Goal: Task Accomplishment & Management: Complete application form

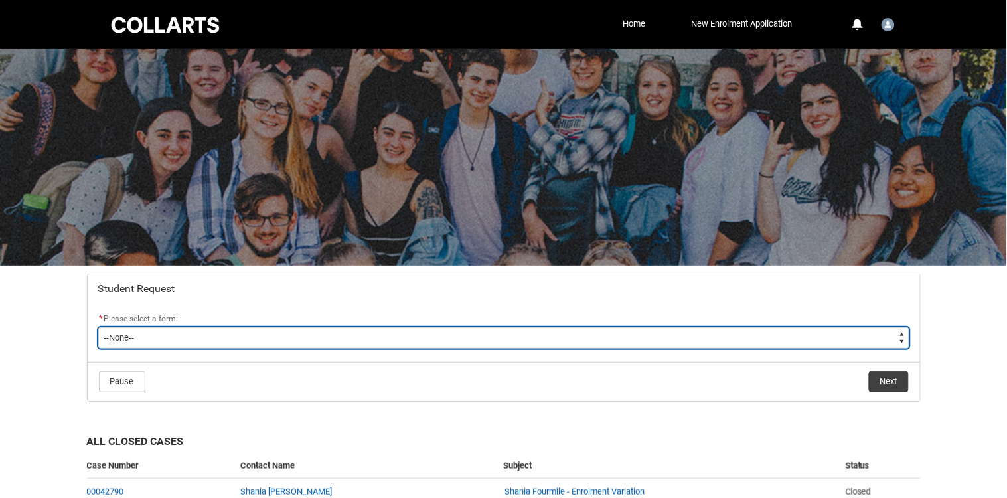
click at [567, 337] on select "--None-- Academic Transcript Application to Appeal Assignment Extension Change …" at bounding box center [503, 337] width 811 height 21
type lightning-select "Special_Consideration_Choice"
click at [98, 327] on select "--None-- Academic Transcript Application to Appeal Assignment Extension Change …" at bounding box center [503, 337] width 811 height 21
select select "Special_Consideration_Choice"
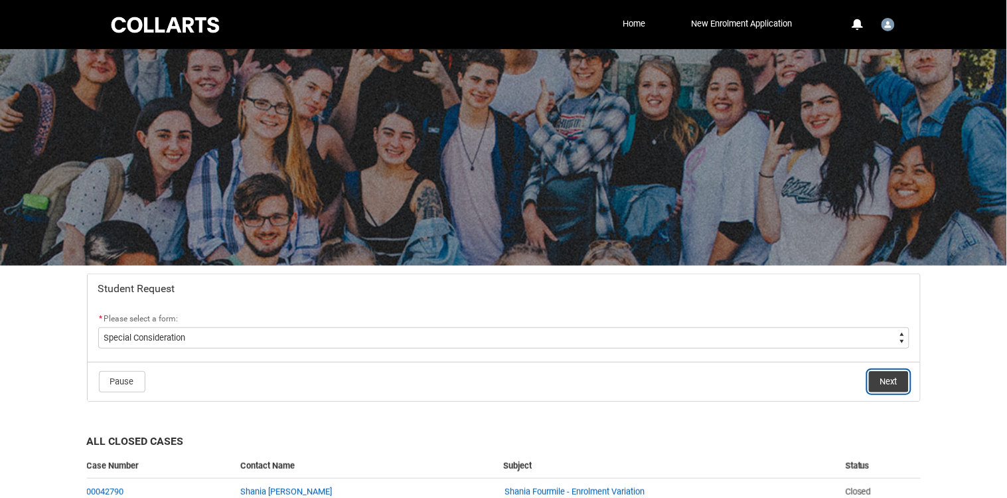
click at [888, 383] on button "Next" at bounding box center [889, 381] width 40 height 21
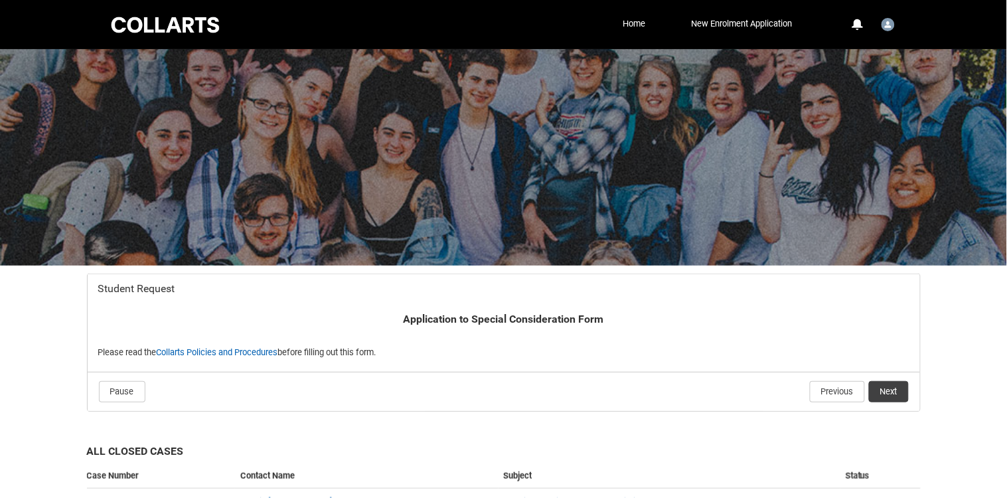
scroll to position [141, 0]
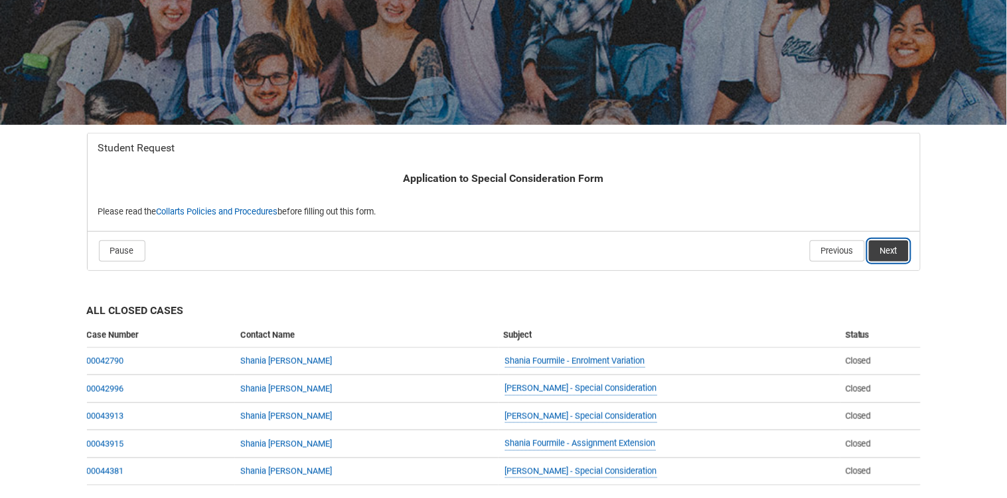
click at [892, 254] on button "Next" at bounding box center [889, 250] width 40 height 21
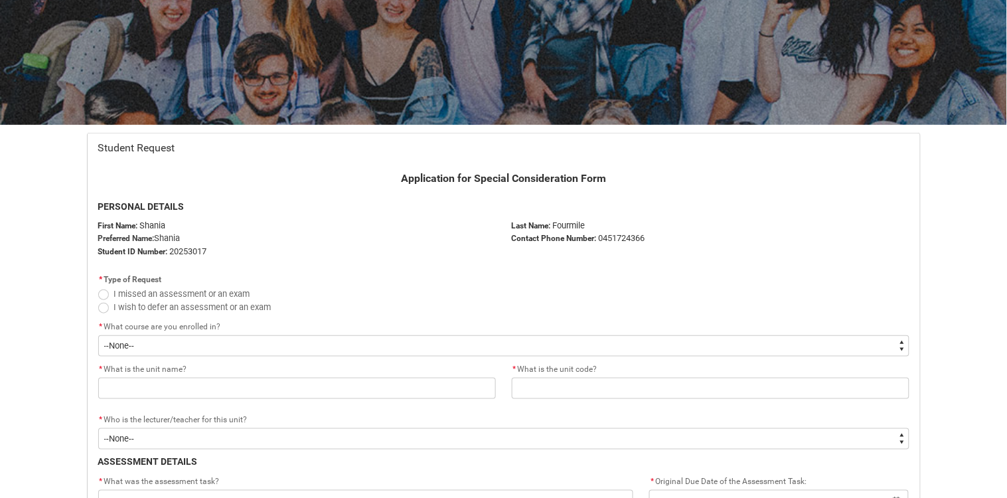
click at [103, 297] on span "Redu_Student_Request flow" at bounding box center [103, 295] width 11 height 11
click at [98, 287] on input "I missed an assessment or an exam" at bounding box center [98, 286] width 1 height 1
radio input "true"
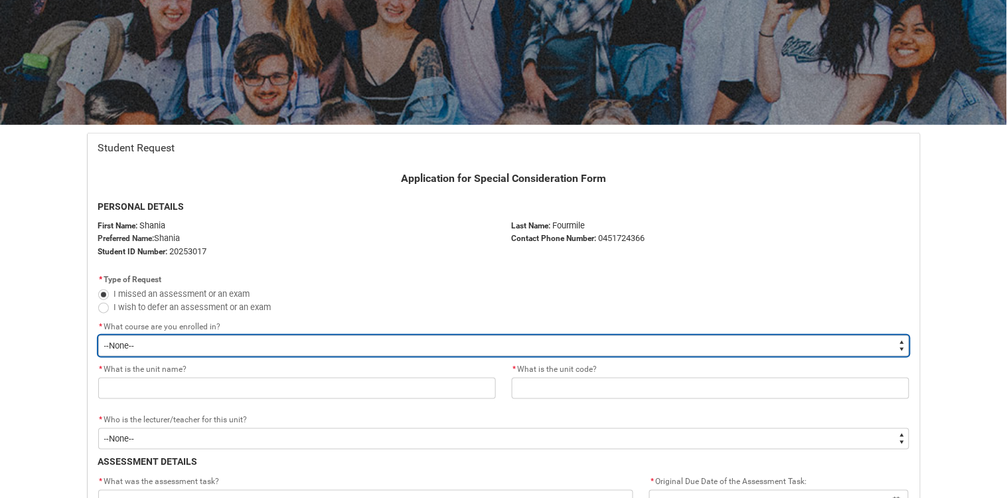
click at [203, 342] on select "--None-- Diploma of Fashion Marketing V2" at bounding box center [503, 345] width 811 height 21
type lightning-select "recordPicklist_ProgramEnrollment.a0jOZ000004XoWnYAK"
click at [98, 335] on select "--None-- Diploma of Fashion Marketing V2" at bounding box center [503, 345] width 811 height 21
select select "recordPicklist_ProgramEnrollment.a0jOZ000004XoWnYAK"
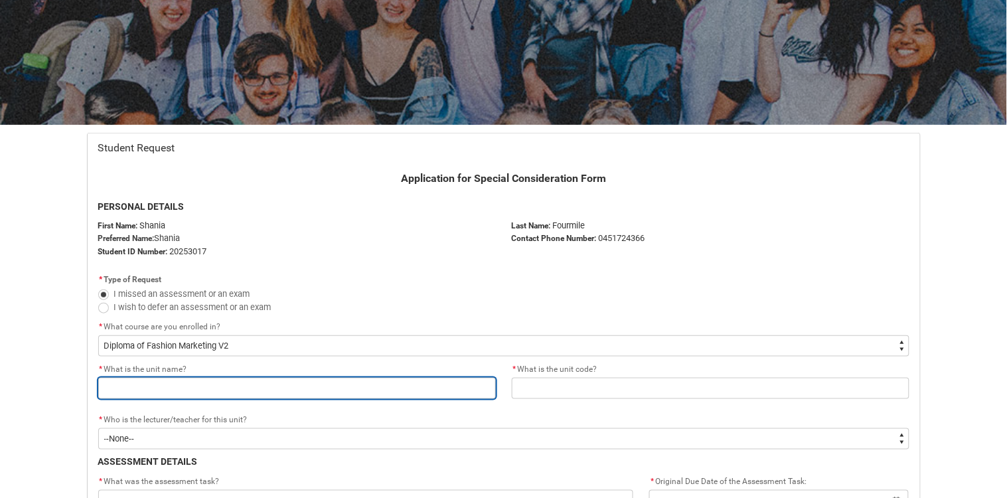
click at [236, 390] on input "Redu_Student_Request flow" at bounding box center [297, 388] width 398 height 21
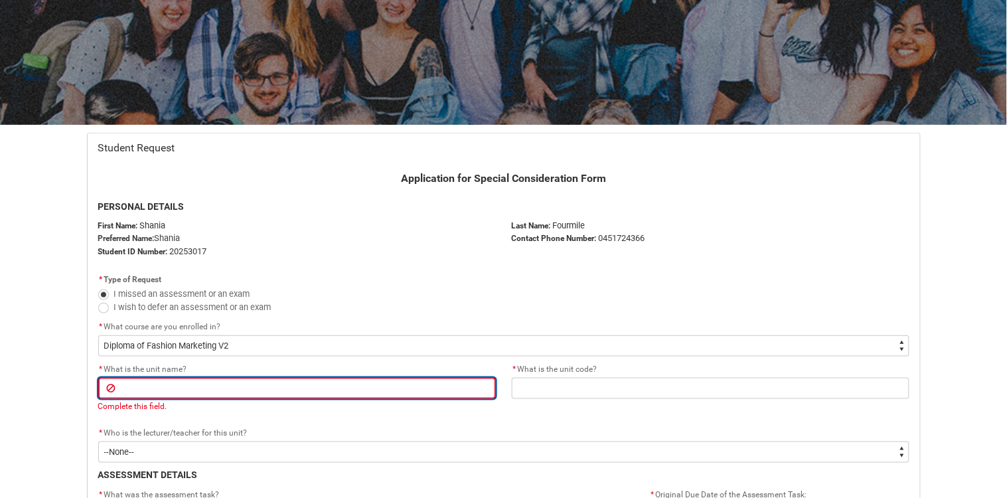
paste input "Green Fashion Supply Chain Management Proposal"
type lightning-primitive-input-simple "Green Fashion Supply Chain Management Proposal"
type input "Green Fashion Supply Chain Management Proposal"
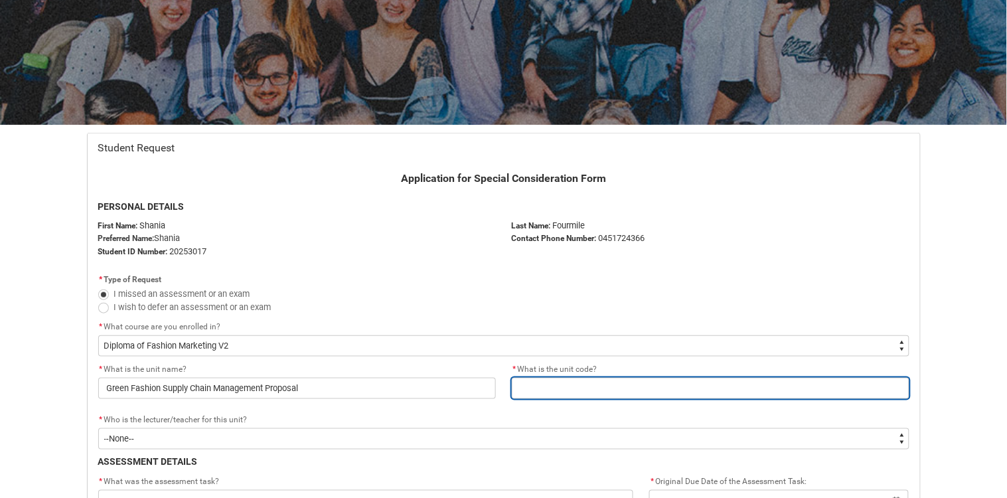
click at [546, 382] on input "Redu_Student_Request flow" at bounding box center [711, 388] width 398 height 21
type lightning-primitive-input-simple "[DOMAIN_NAME]"
type input "[DOMAIN_NAME]"
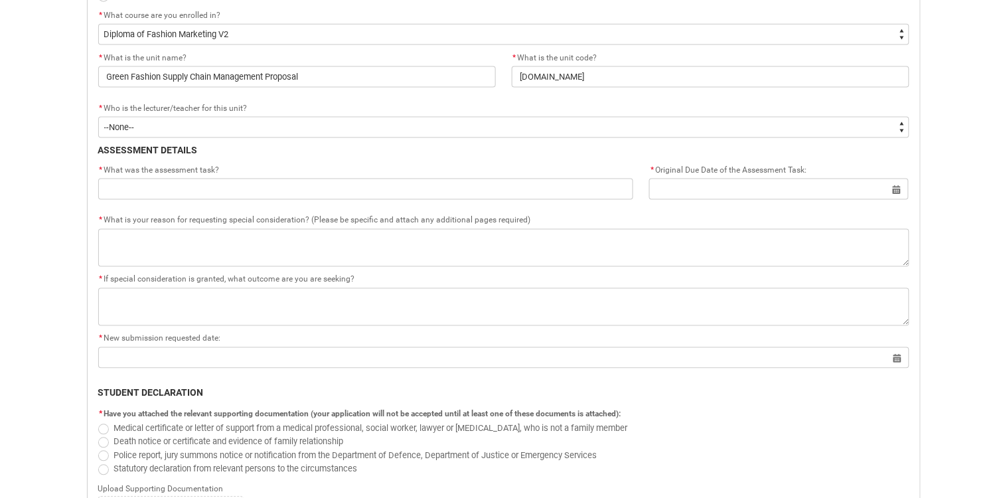
scroll to position [456, 0]
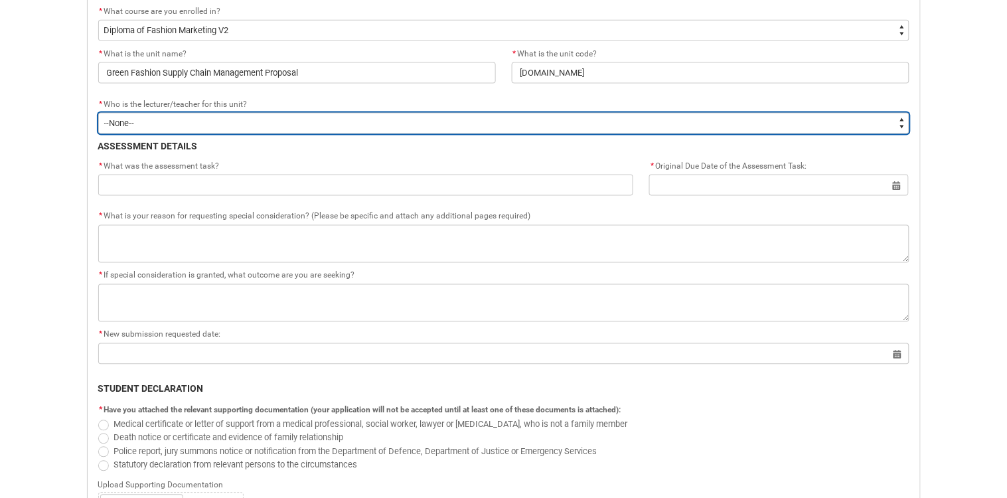
click at [362, 119] on select "--None-- [PERSON_NAME] [PERSON_NAME] [PERSON_NAME] [PERSON_NAME] [PERSON_NAME] …" at bounding box center [503, 123] width 811 height 21
type lightning-select "Faculty_NamefromNtoZ.003OZ000004f8nLYAQ"
click at [98, 113] on select "--None-- [PERSON_NAME] [PERSON_NAME] [PERSON_NAME] [PERSON_NAME] [PERSON_NAME] …" at bounding box center [503, 123] width 811 height 21
select select "Faculty_NamefromNtoZ.003OZ000004f8nLYAQ"
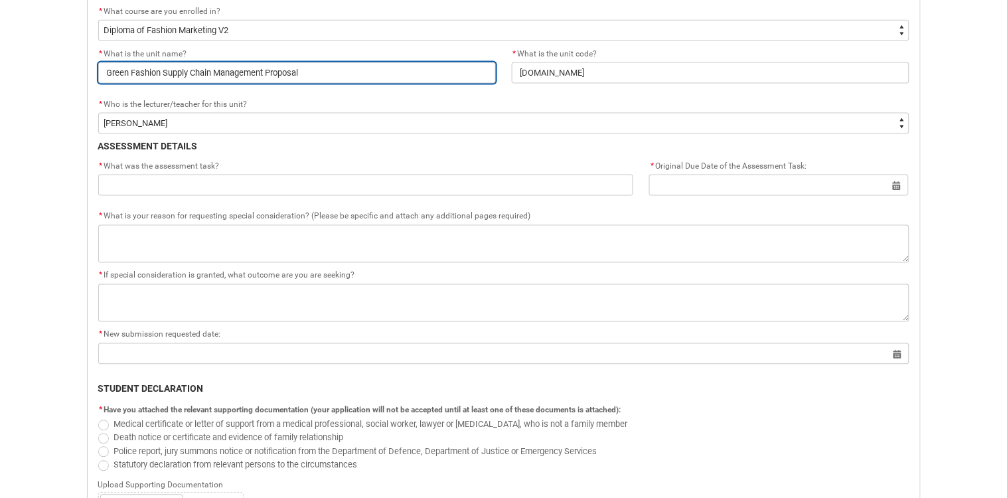
click at [370, 64] on input "Green Fashion Supply Chain Management Proposal" at bounding box center [297, 72] width 398 height 21
drag, startPoint x: 370, startPoint y: 64, endPoint x: 335, endPoint y: 60, distance: 35.5
click at [335, 62] on input "Green Fashion Supply Chain Management Proposal" at bounding box center [297, 72] width 398 height 21
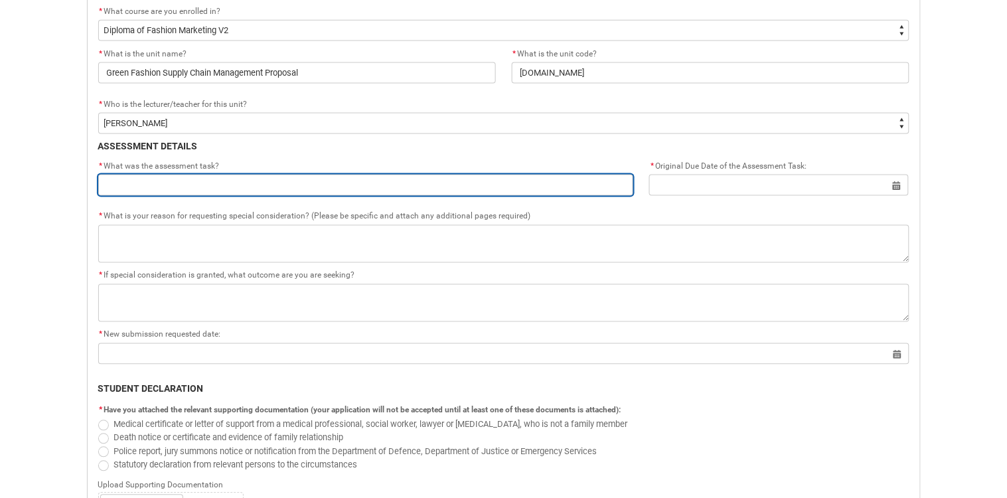
click at [294, 190] on input "Redu_Student_Request flow" at bounding box center [366, 185] width 536 height 21
type lightning-primitive-input-simple "a"
type input "a"
type lightning-primitive-input-simple "as"
type input "as"
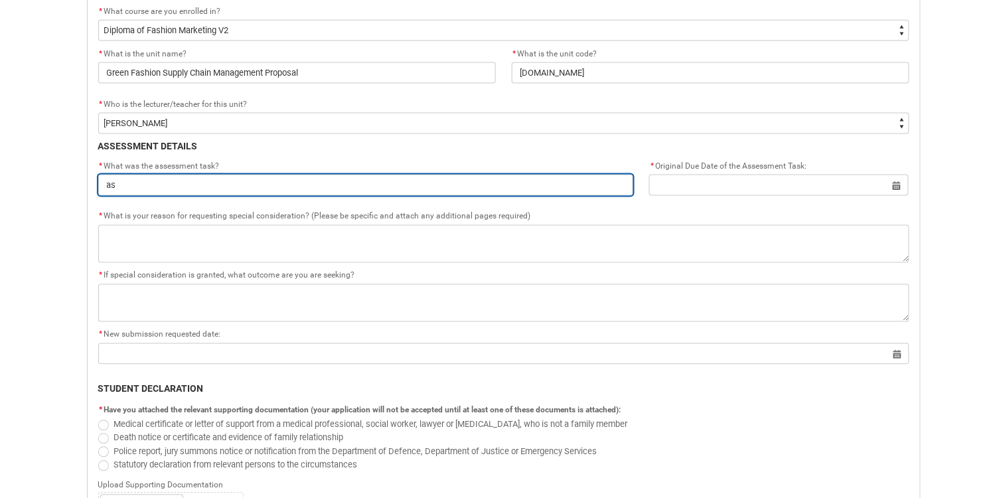
type lightning-primitive-input-simple "ass"
type input "ass"
type lightning-primitive-input-simple "assi"
type input "assi"
type lightning-primitive-input-simple "assig"
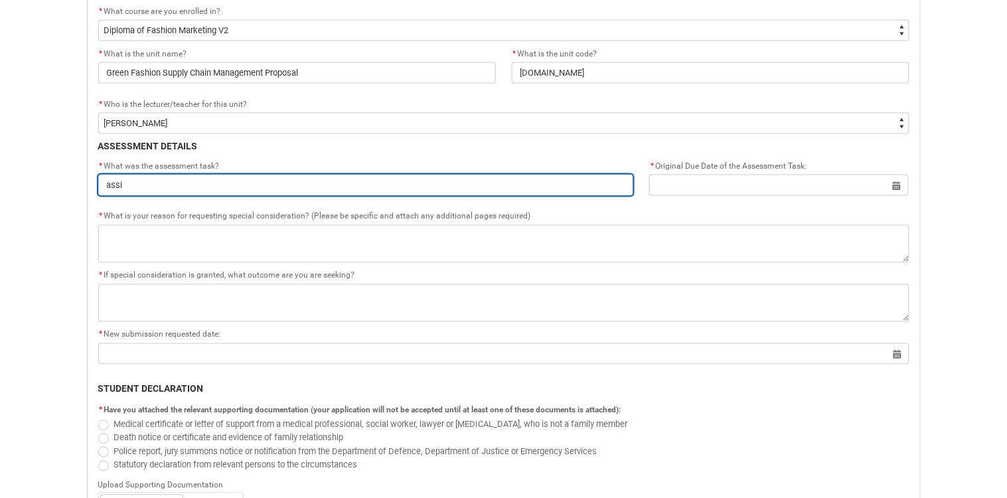
type input "assig"
type lightning-primitive-input-simple "assign"
type input "assign"
type lightning-primitive-input-simple "assigna"
type input "assigna"
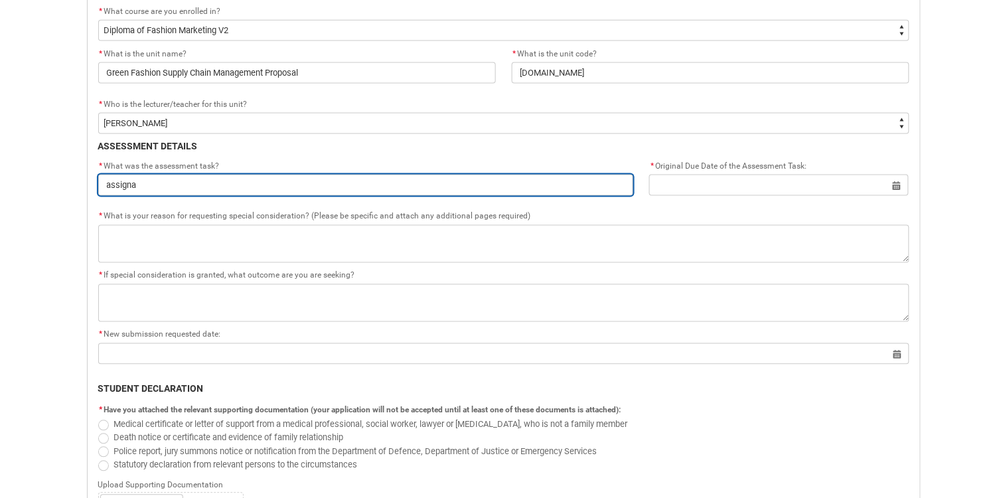
type lightning-primitive-input-simple "assignam"
type input "assignam"
type lightning-primitive-input-simple "assigname"
type input "assigname"
type lightning-primitive-input-simple "assignamen"
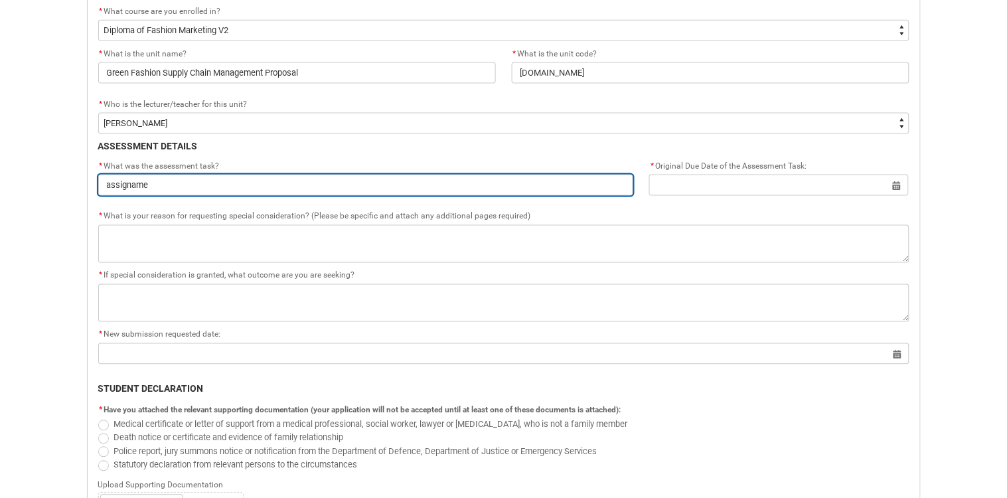
type input "assignamen"
type lightning-primitive-input-simple "assignament"
type input "assignament"
type lightning-primitive-input-simple "assignament"
type input "assignament"
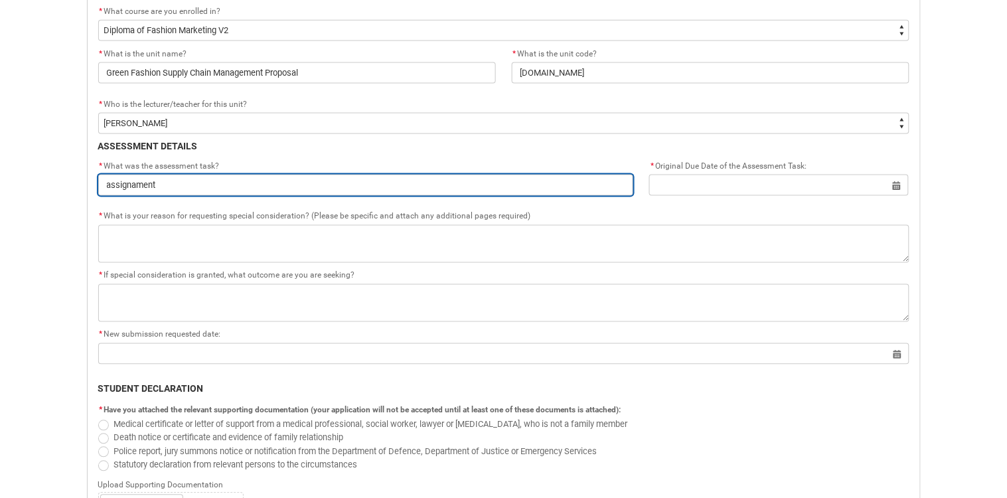
type lightning-primitive-input-simple "assignament 2"
type input "assignament 2"
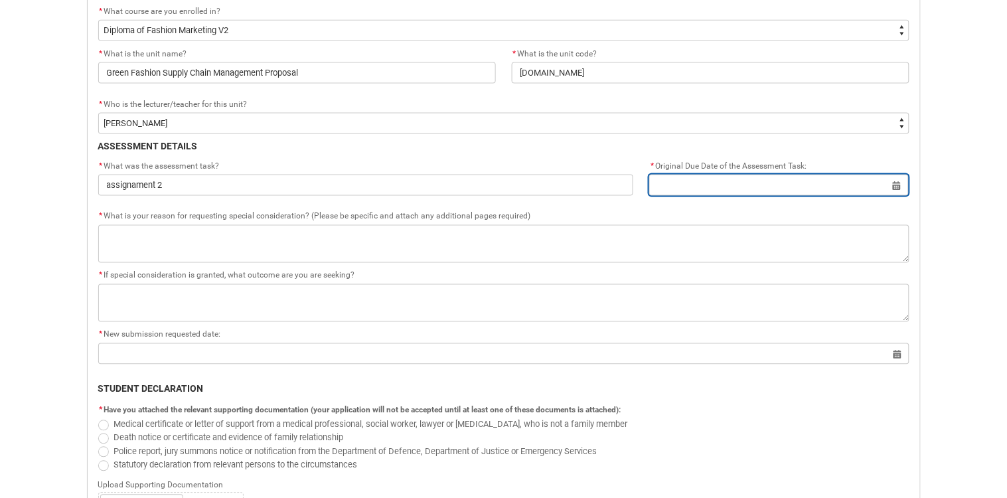
click at [897, 184] on input "Redu_Student_Request flow" at bounding box center [779, 185] width 260 height 21
select select "2025"
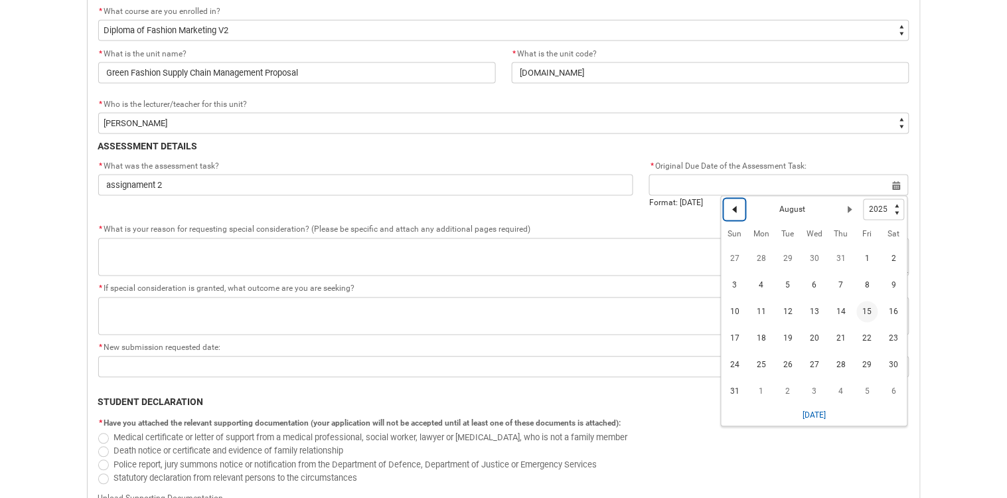
click at [732, 208] on lightning-primitive-icon "Date picker: August" at bounding box center [734, 209] width 9 height 9
click at [849, 211] on lightning-primitive-icon "Date picker: July" at bounding box center [851, 209] width 9 height 9
click at [815, 280] on span "6" at bounding box center [814, 285] width 21 height 21
type lightning-datepicker "[DATE]"
type lightning-input "[DATE]"
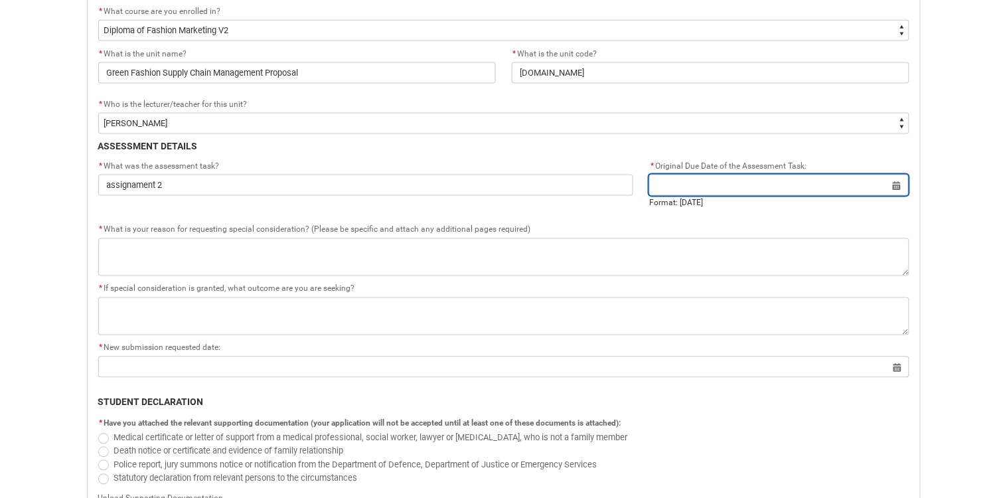
type input "[DATE]"
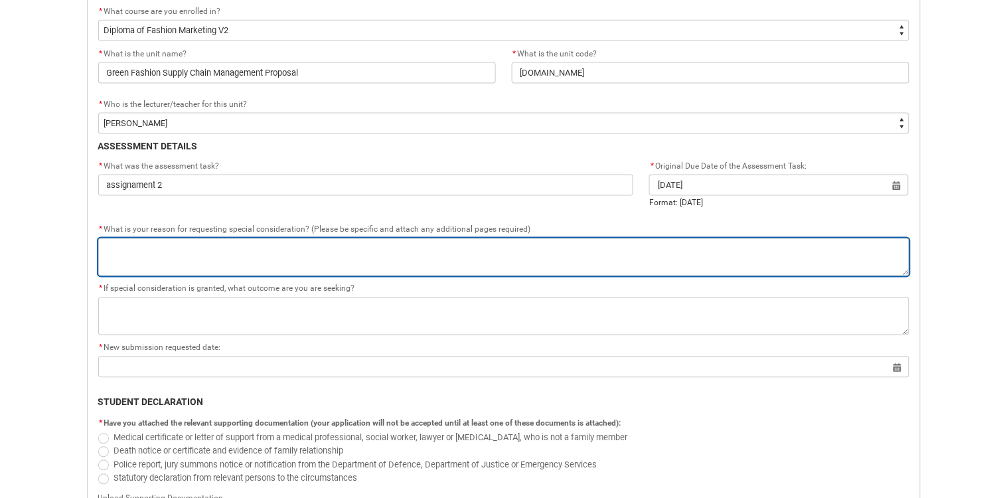
click at [355, 252] on textarea "*" at bounding box center [503, 257] width 811 height 38
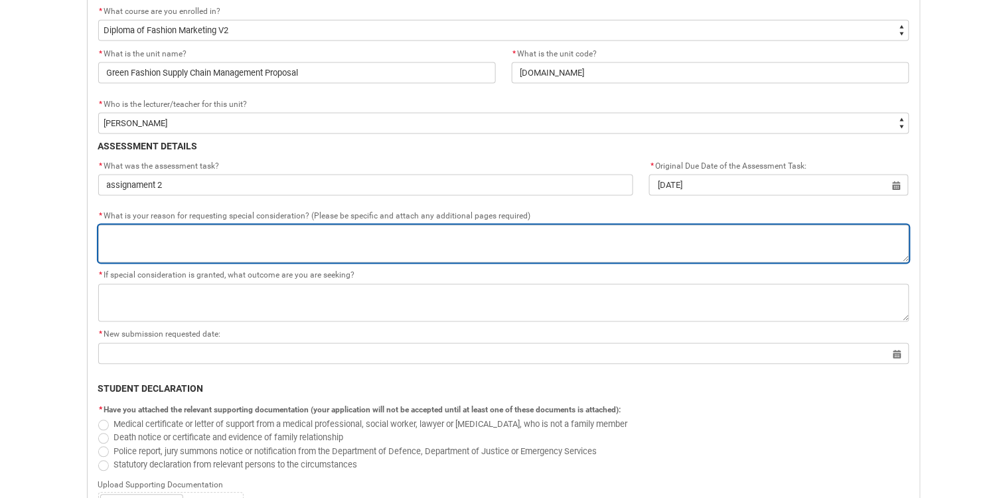
type lightning-textarea "f"
type textarea "f"
type lightning-textarea "fe"
type textarea "fe"
type lightning-textarea "fel"
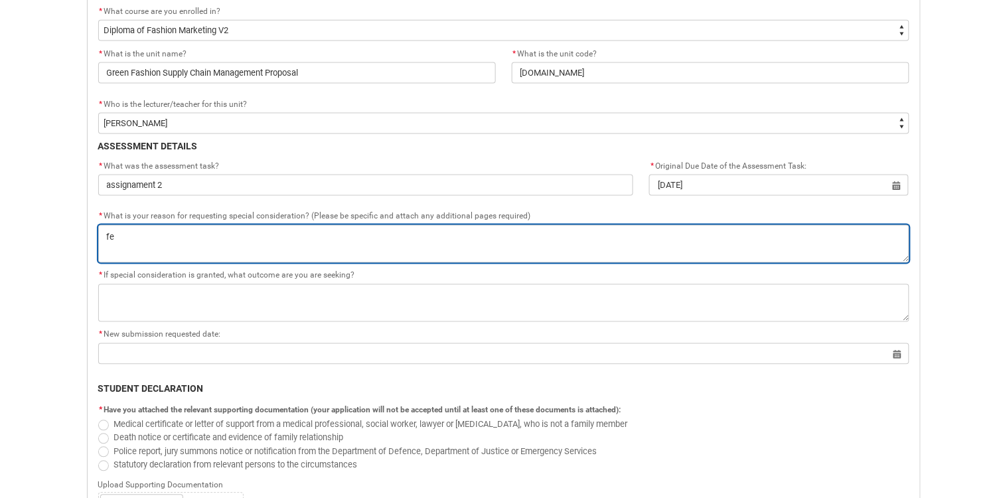
type textarea "fel"
type lightning-textarea "felt"
type textarea "felt"
type lightning-textarea "felt"
type textarea "felt"
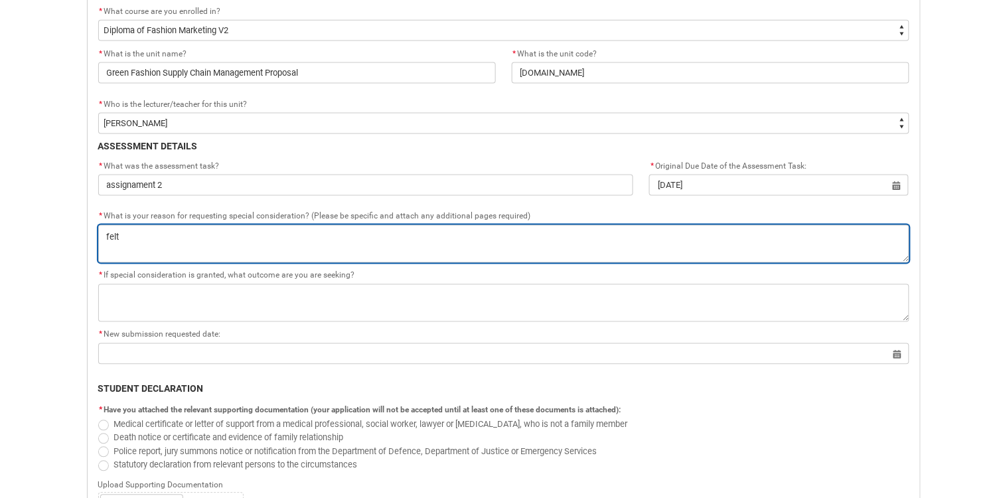
type lightning-textarea "felt n"
type textarea "felt n"
type lightning-textarea "felt ne"
type textarea "felt ne"
type lightning-textarea "felt ner"
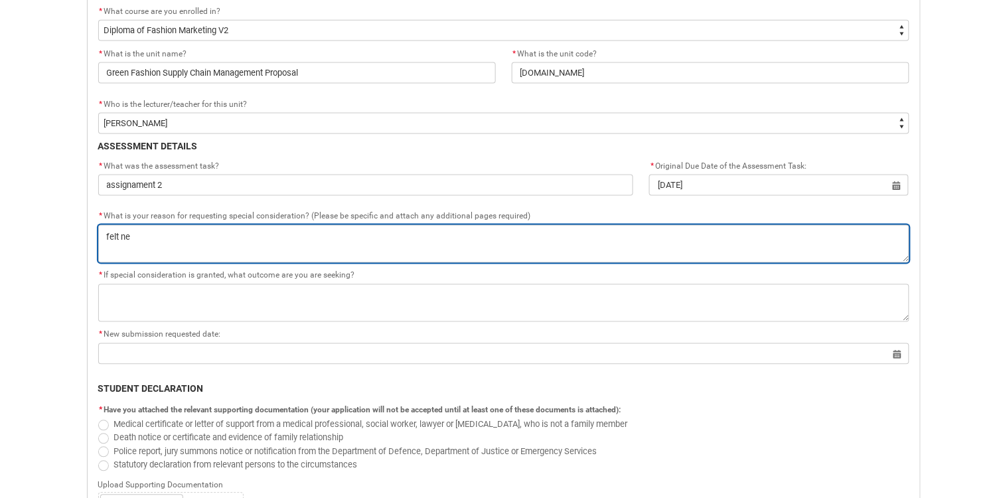
type textarea "felt ner"
type lightning-textarea "felt nerv"
type textarea "felt nerv"
type lightning-textarea "felt nervo"
type textarea "felt nervo"
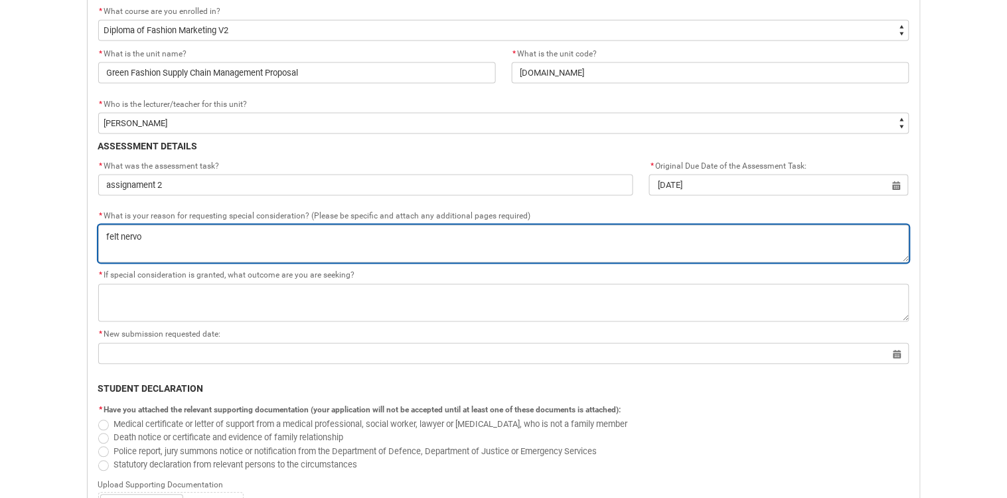
type lightning-textarea "felt nervou"
type textarea "felt nervou"
type lightning-textarea "felt nervous"
type textarea "felt nervous"
type lightning-textarea "felt nervous"
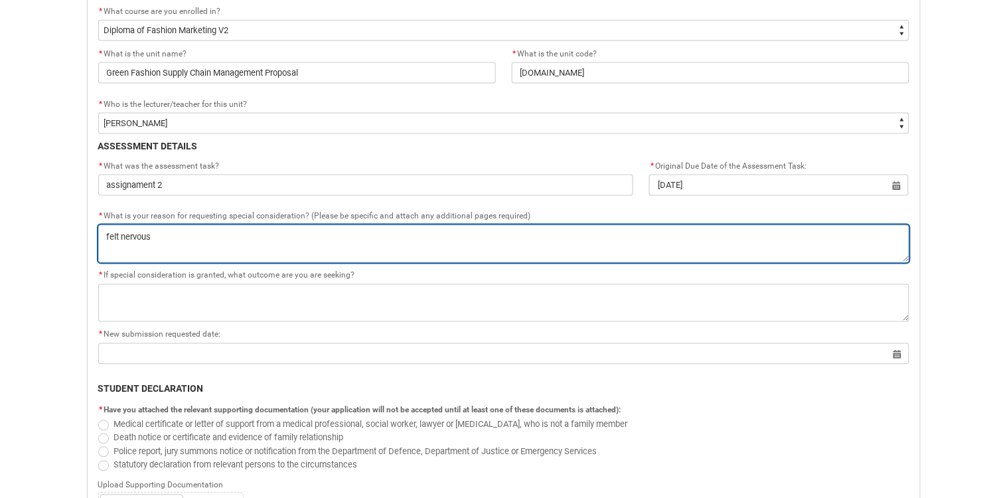
type textarea "felt nervous"
type lightning-textarea "felt nervous a"
type textarea "felt nervous a"
type lightning-textarea "felt nervous an"
type textarea "felt nervous an"
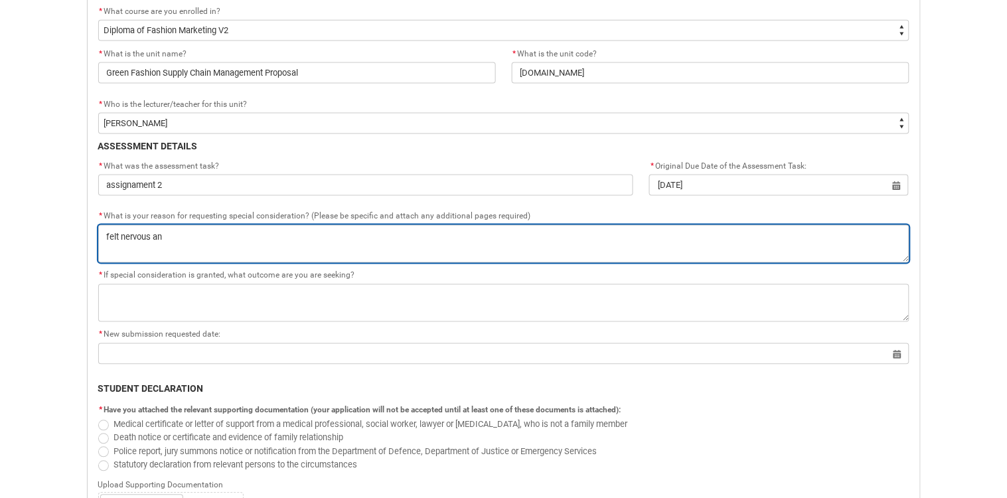
type lightning-textarea "felt nervous and"
type textarea "felt nervous and"
type lightning-textarea "felt nervous and"
type textarea "felt nervous and"
type lightning-textarea "felt nervous and u"
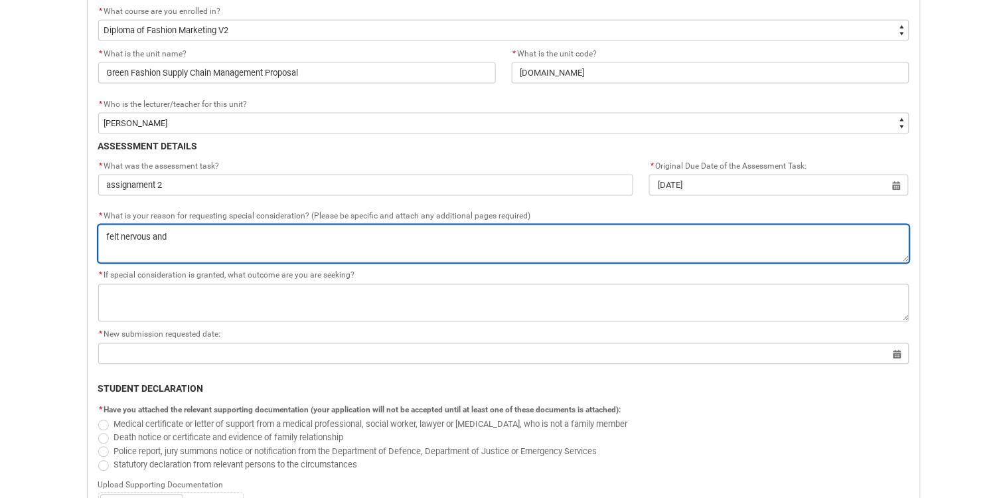
type textarea "felt nervous and u"
type lightning-textarea "felt nervous and un"
type textarea "felt nervous and un"
type lightning-textarea "felt nervous and unc"
type textarea "felt nervous and unc"
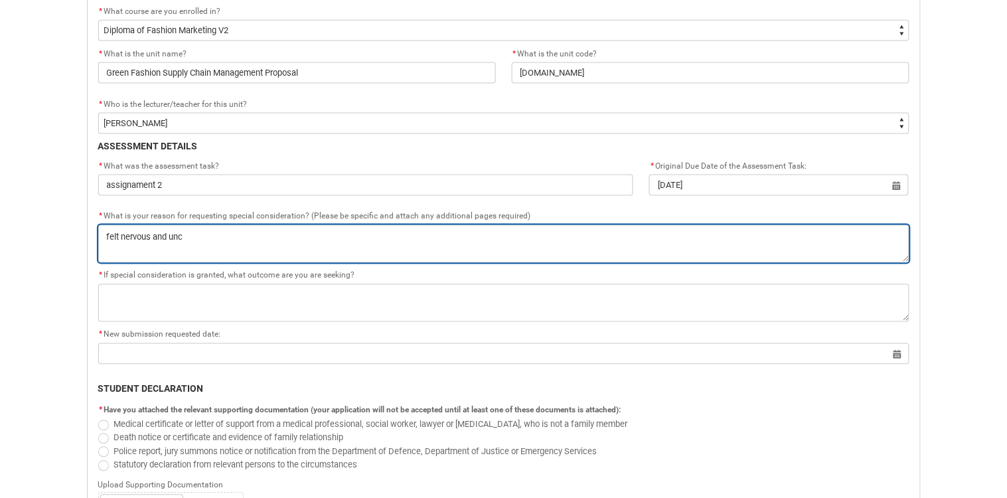
type lightning-textarea "felt nervous and unco"
type textarea "felt nervous and unco"
type lightning-textarea "felt nervous and uncom"
type textarea "felt nervous and uncom"
type lightning-textarea "felt nervous and uncomf"
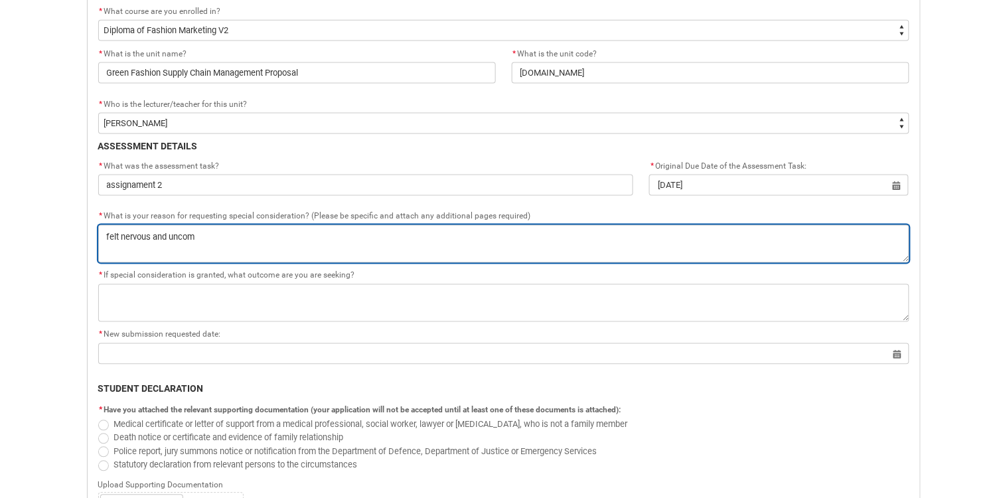
type textarea "felt nervous and uncomf"
type lightning-textarea "felt nervous and uncomfo"
type textarea "felt nervous and uncomfo"
type lightning-textarea "felt nervous and uncomfor"
type textarea "felt nervous and uncomfor"
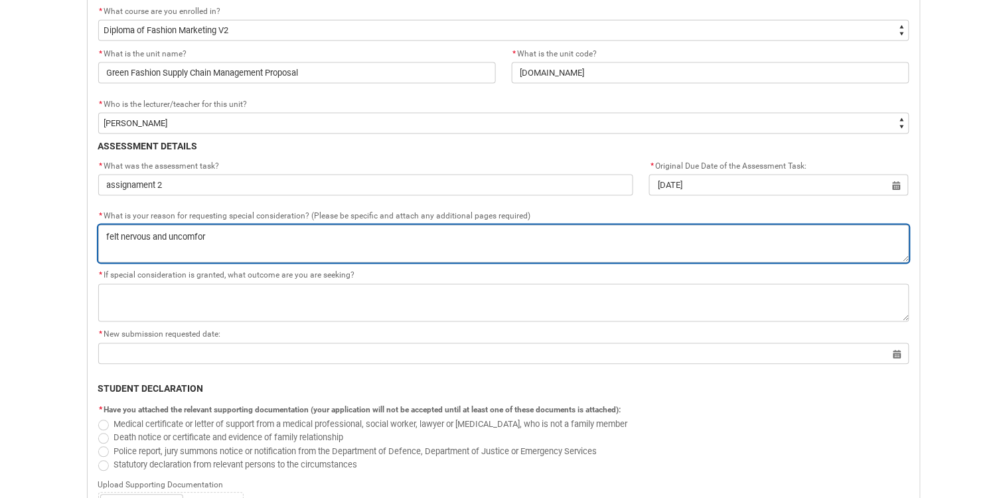
type lightning-textarea "felt nervous and uncomfort"
type textarea "felt nervous and uncomfort"
type lightning-textarea "felt nervous and uncomforta"
type textarea "felt nervous and uncomforta"
type lightning-textarea "felt nervous and uncomfortab"
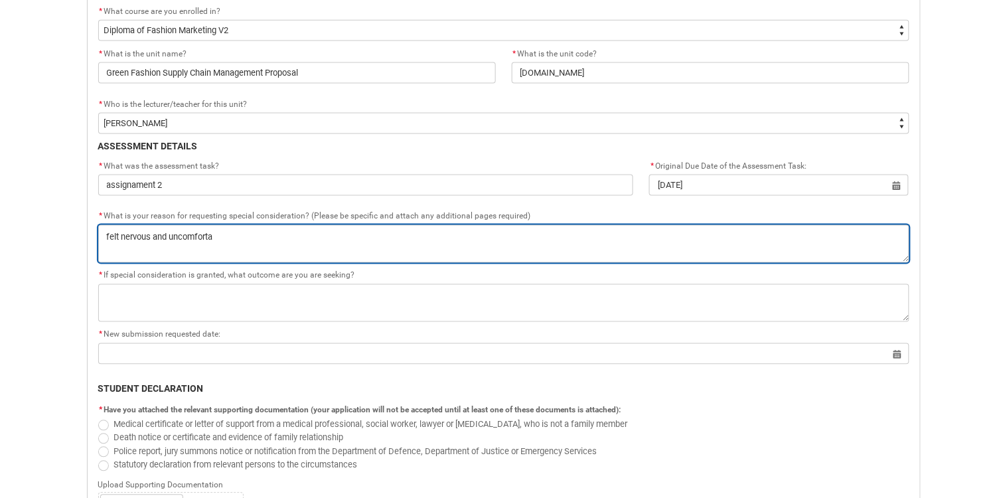
type textarea "felt nervous and uncomfortab"
type lightning-textarea "felt nervous and uncomfortabl"
type textarea "felt nervous and uncomfortabl"
type lightning-textarea "felt nervous and uncomfortable"
type textarea "felt nervous and uncomfortable"
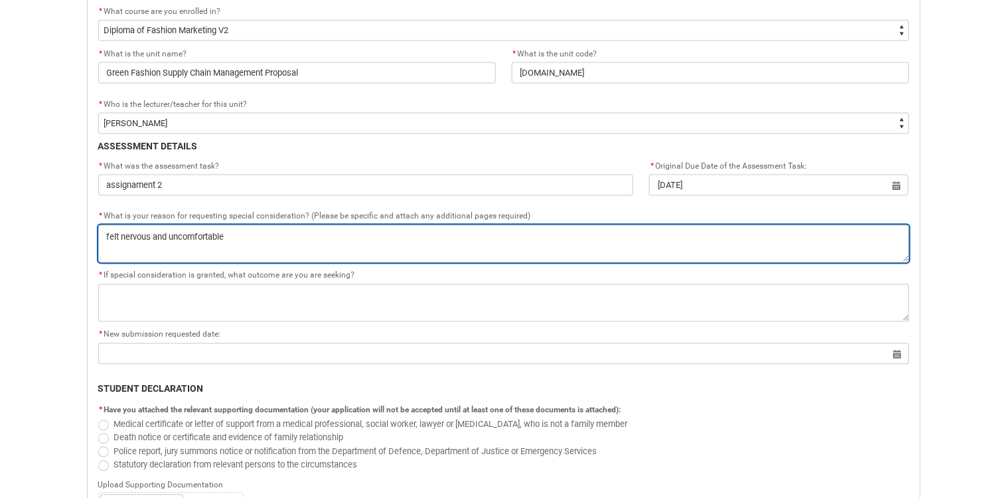
type lightning-textarea "felt nervous and uncomfortable"
type textarea "felt nervous and uncomfortable"
type lightning-textarea "felt nervous and uncomfortable s"
type textarea "felt nervous and uncomfortable s"
type lightning-textarea "felt nervous and uncomfortable su"
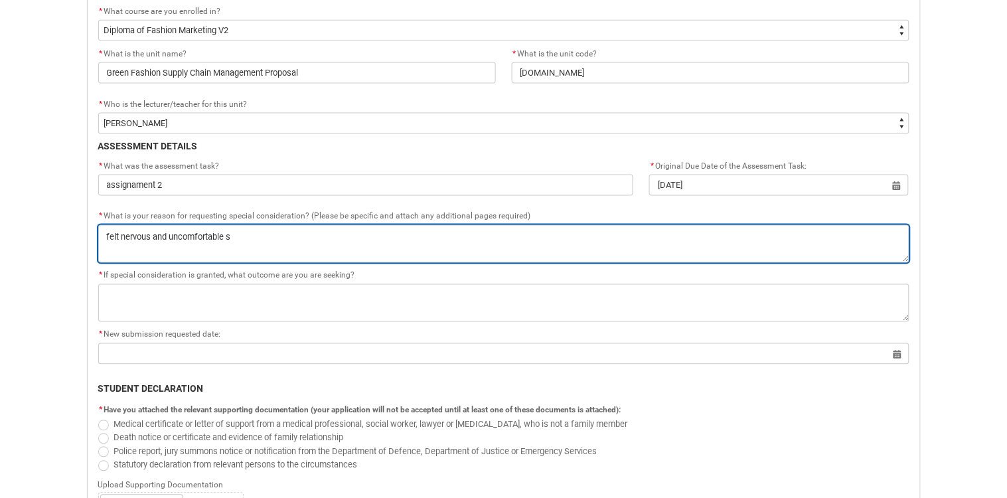
type textarea "felt nervous and uncomfortable su"
type lightning-textarea "felt nervous and uncomfortable sub"
type textarea "felt nervous and uncomfortable sub"
type lightning-textarea "felt nervous and uncomfortable subm"
type textarea "felt nervous and uncomfortable subm"
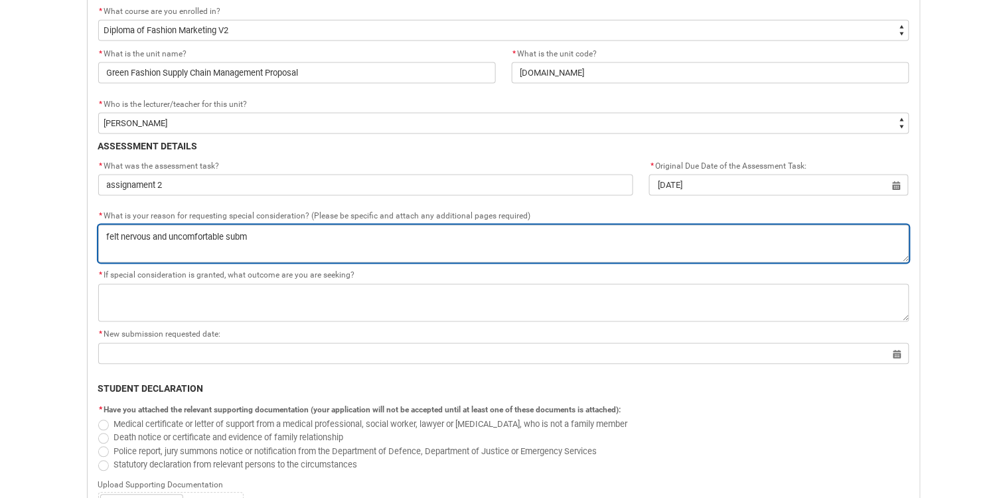
type lightning-textarea "felt nervous and uncomfortable submi"
type textarea "felt nervous and uncomfortable submi"
type lightning-textarea "felt nervous and uncomfortable submit"
type textarea "felt nervous and uncomfortable submit"
type lightning-textarea "felt nervous and uncomfortable submitt"
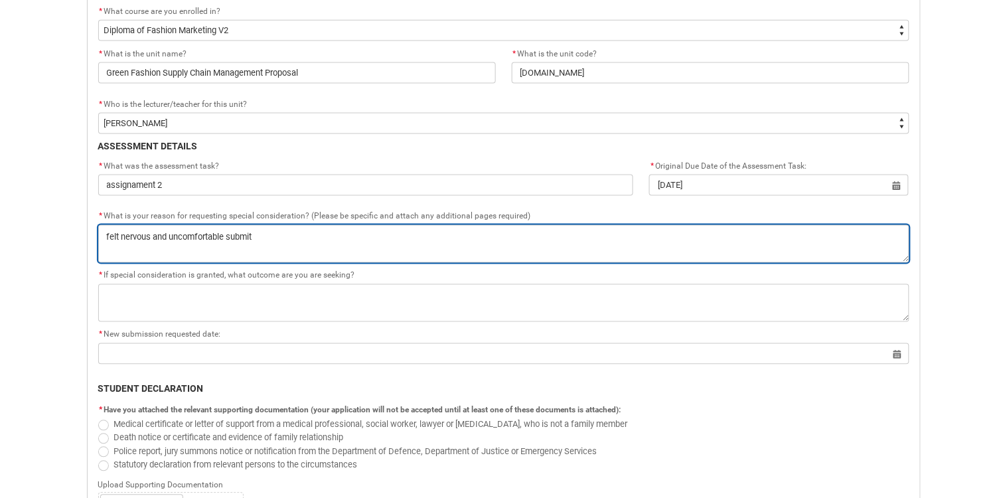
type textarea "felt nervous and uncomfortable submitt"
type lightning-textarea "felt nervous and uncomfortable submitti"
type textarea "felt nervous and uncomfortable submitti"
type lightning-textarea "felt nervous and uncomfortable submittin"
type textarea "felt nervous and uncomfortable submittin"
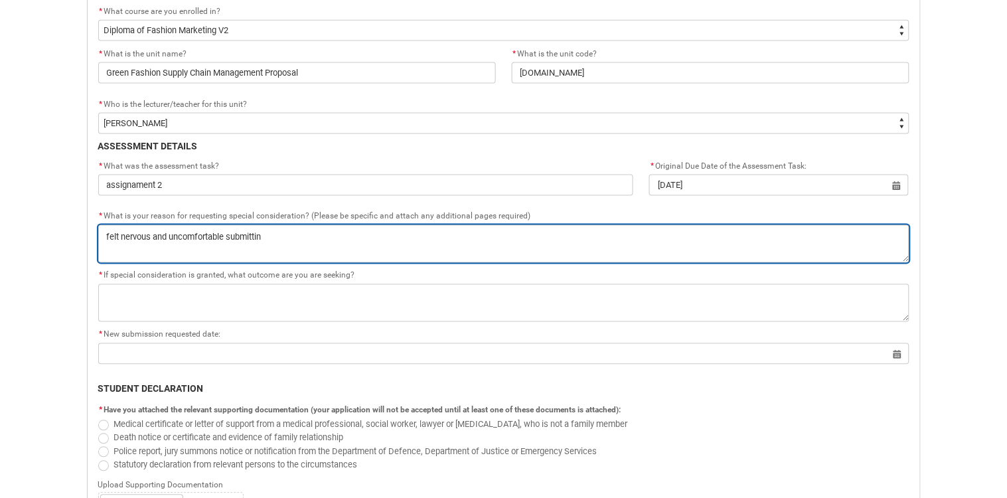
type lightning-textarea "felt nervous and uncomfortable submitting"
type textarea "felt nervous and uncomfortable submitting"
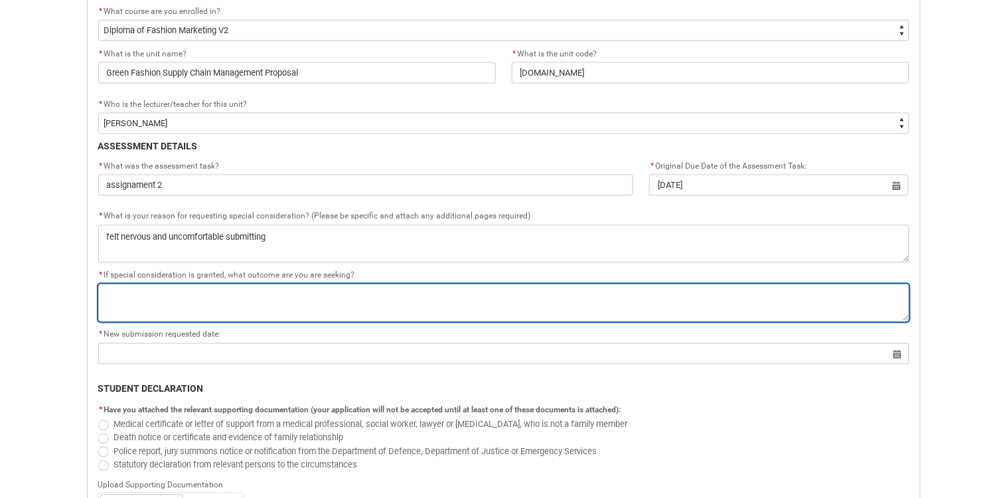
click at [356, 299] on textarea "*" at bounding box center [503, 303] width 811 height 38
type lightning-textarea "n"
type textarea "n"
type lightning-textarea "no"
type textarea "no"
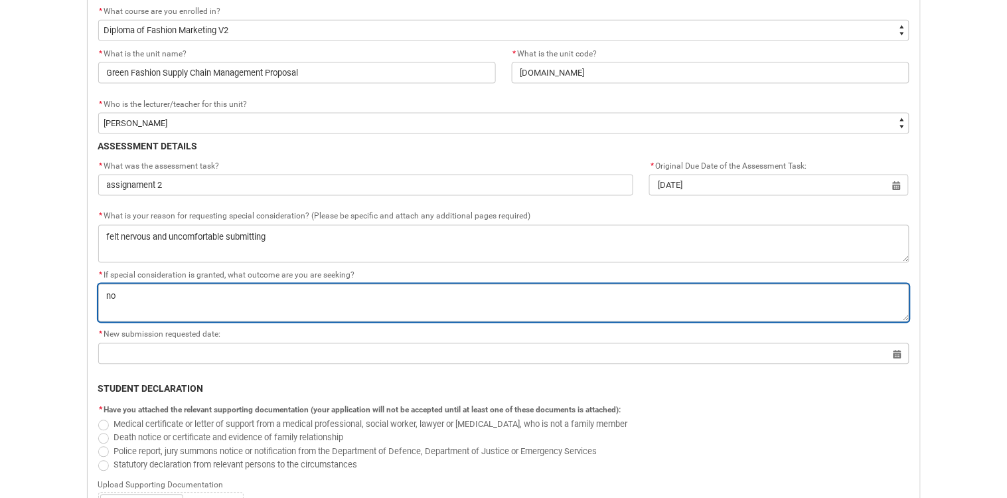
type lightning-textarea "no"
type textarea "no"
type lightning-textarea "no p"
type textarea "no p"
type lightning-textarea "no pe"
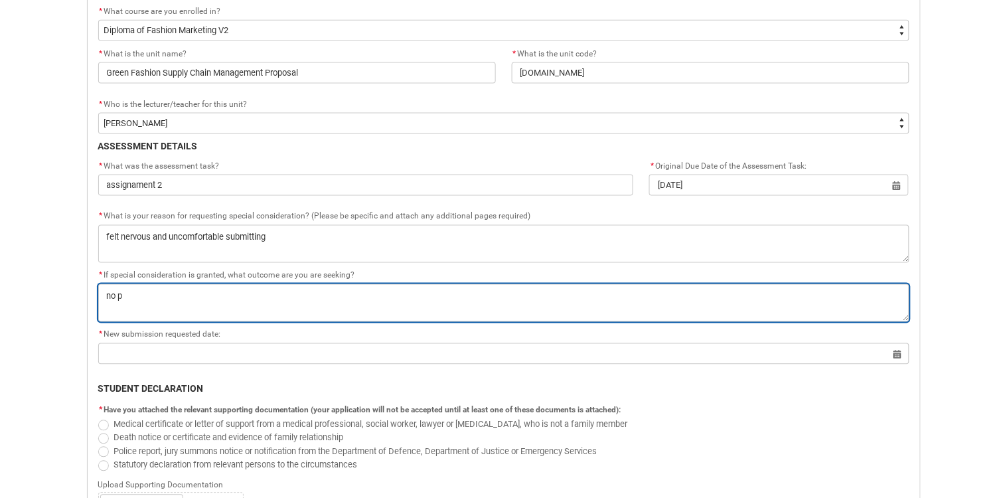
type textarea "no pe"
type lightning-textarea "no pen"
type textarea "no pen"
type lightning-textarea "no [PERSON_NAME]"
type textarea "no [PERSON_NAME]"
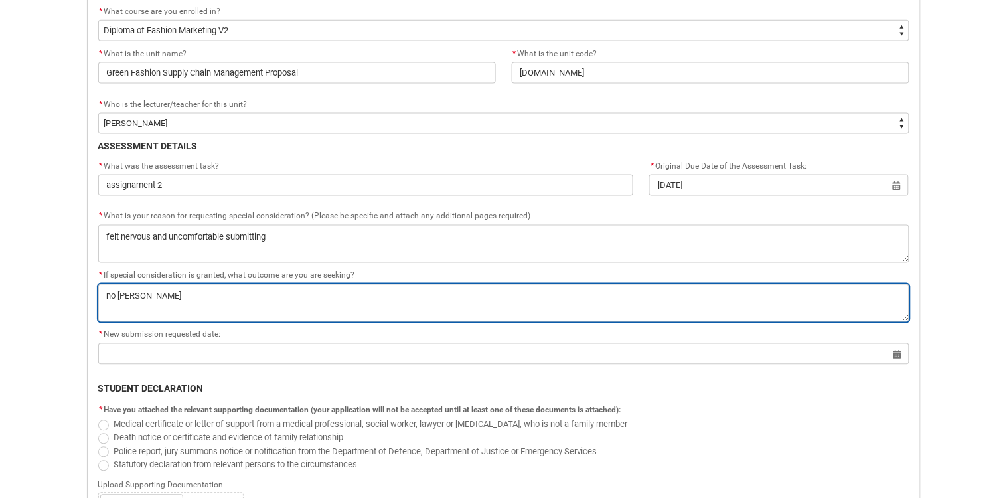
type lightning-textarea "no penal"
type textarea "no penal"
type lightning-textarea "no penalt"
type textarea "no penalt"
type lightning-textarea "no penalty"
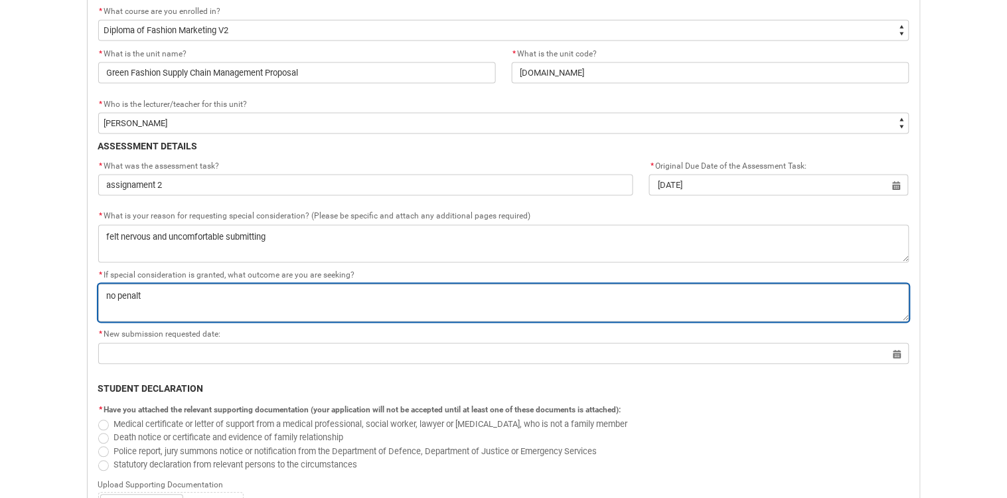
type textarea "no penalty"
type lightning-textarea "no penalty"
type textarea "no penalty"
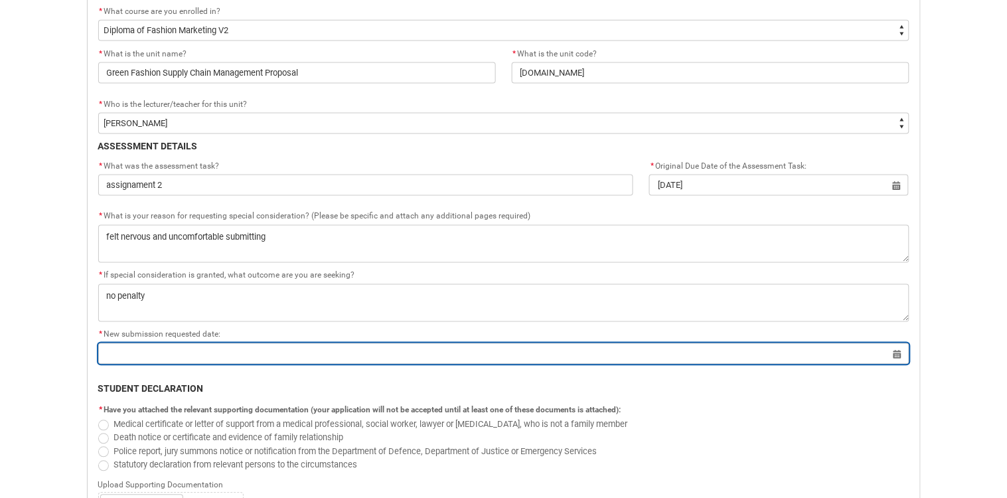
click at [378, 349] on input "Redu_Student_Request flow" at bounding box center [503, 353] width 811 height 21
select select "2025"
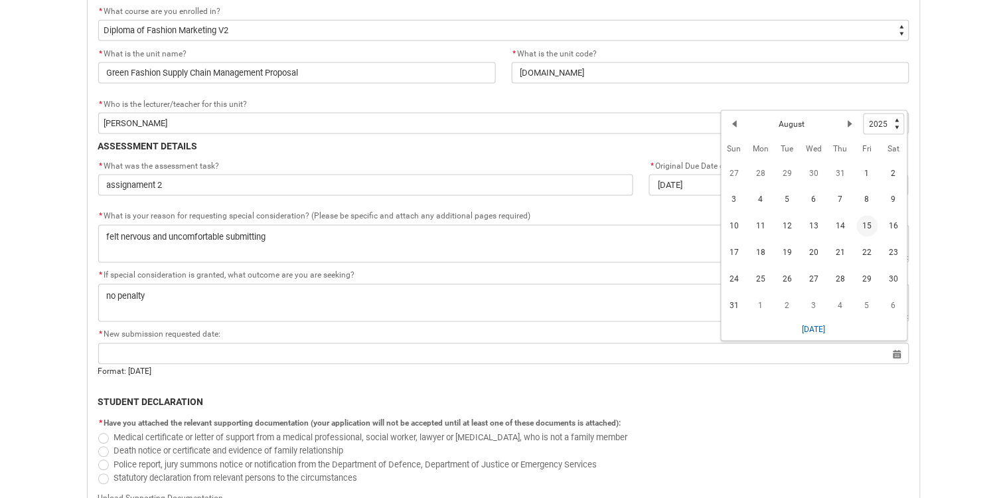
click at [865, 227] on span "15" at bounding box center [867, 226] width 21 height 21
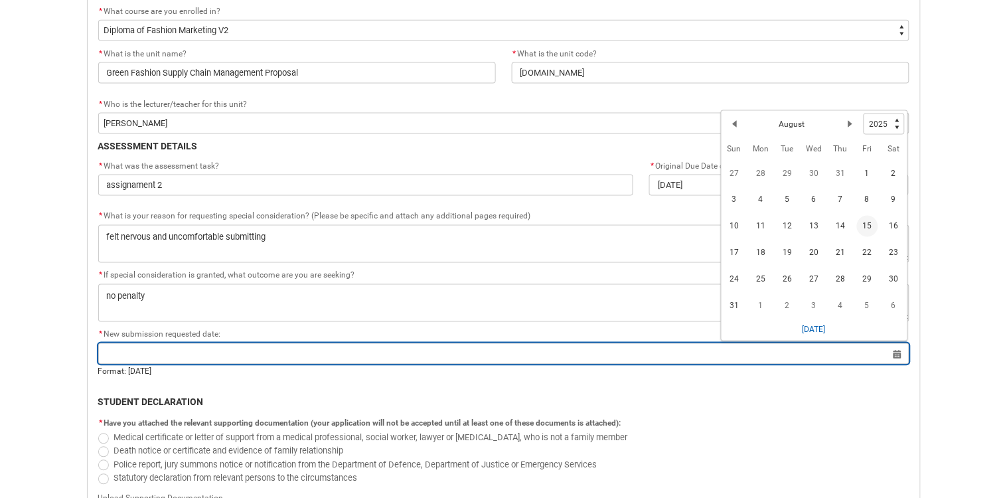
type lightning-datepicker "[DATE]"
type lightning-input "[DATE]"
type input "[DATE]"
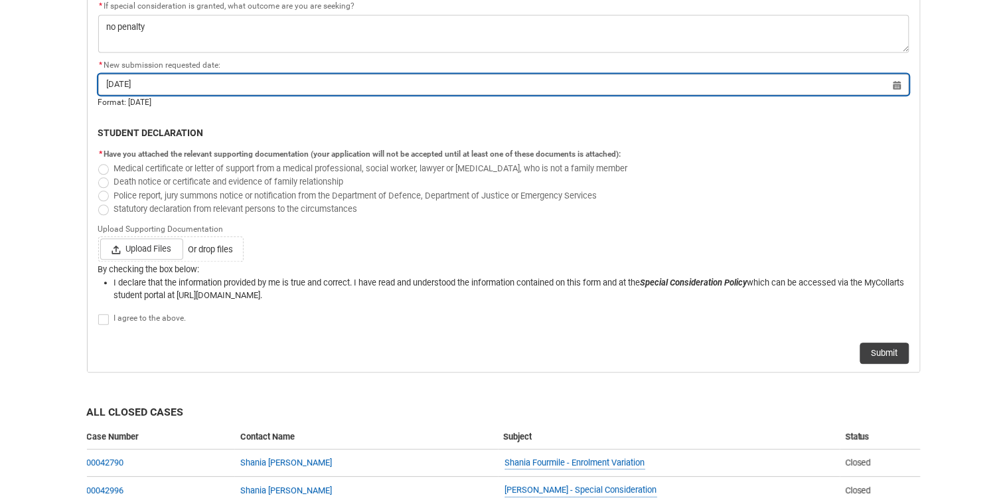
scroll to position [732, 0]
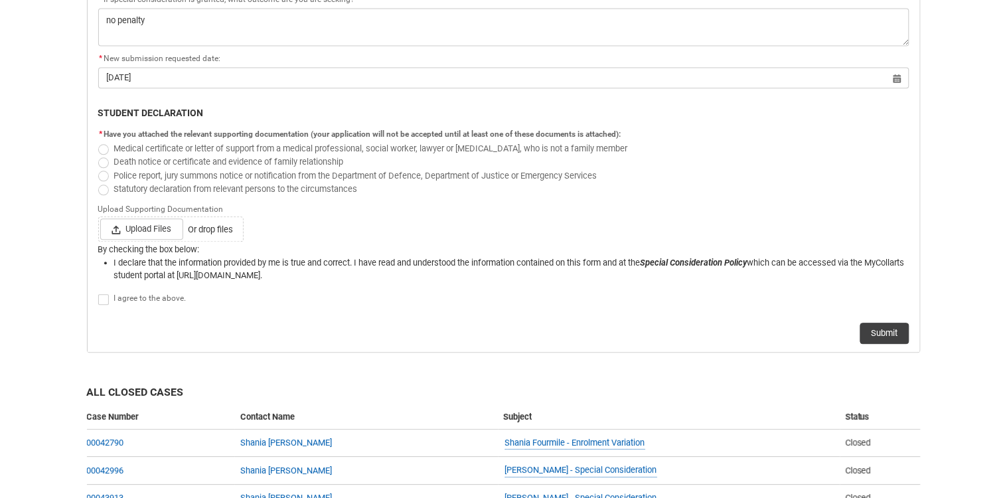
click at [105, 294] on span "Redu_Student_Request flow" at bounding box center [103, 299] width 11 height 11
click at [98, 293] on input "Redu_Student_Request flow" at bounding box center [98, 292] width 1 height 1
type lightning-input "true"
checkbox input "true"
click at [884, 334] on button "Submit" at bounding box center [885, 333] width 49 height 21
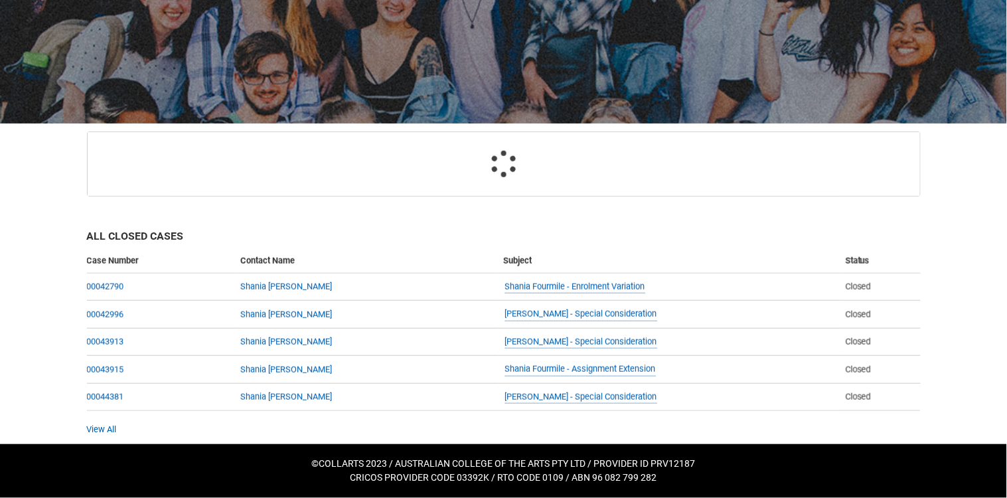
scroll to position [142, 0]
select select "recordPicklist_ProgramEnrollment.a0jOZ000004XoWnYAK"
select select "Faculty_NamefromNtoZ.003OZ000004f8nLYAQ"
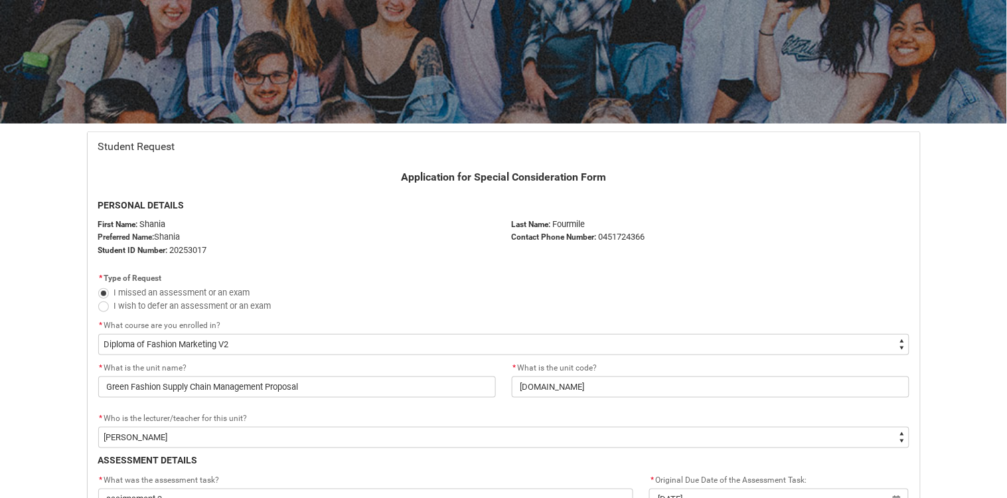
scroll to position [624, 0]
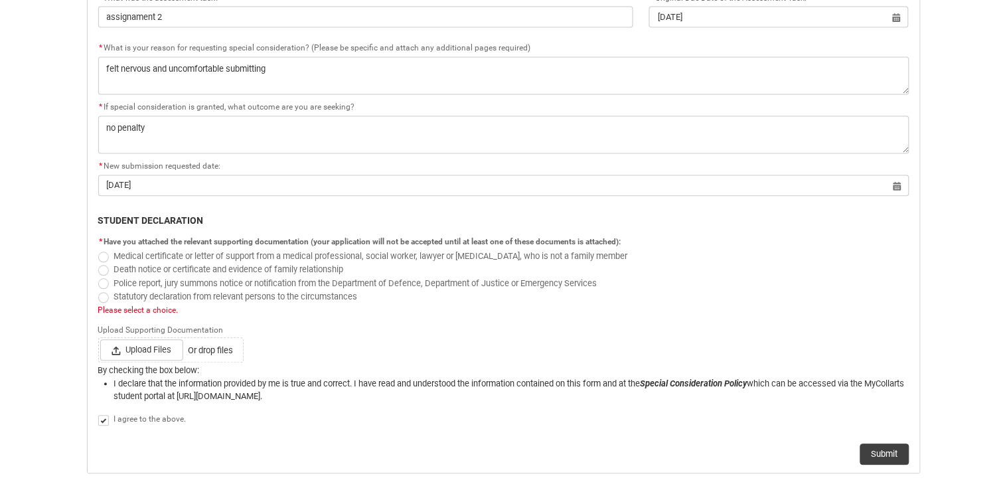
click at [104, 297] on span "Redu_Student_Request flow" at bounding box center [103, 298] width 11 height 11
click at [98, 290] on input "Statutory declaration from relevant persons to the circumstances" at bounding box center [98, 290] width 1 height 1
radio input "true"
click at [889, 457] on button "Submit" at bounding box center [885, 454] width 49 height 21
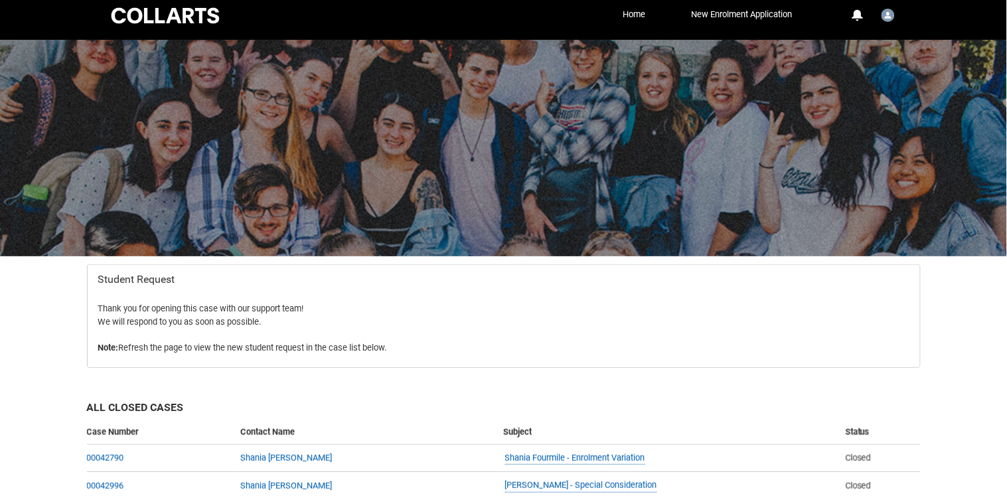
scroll to position [0, 0]
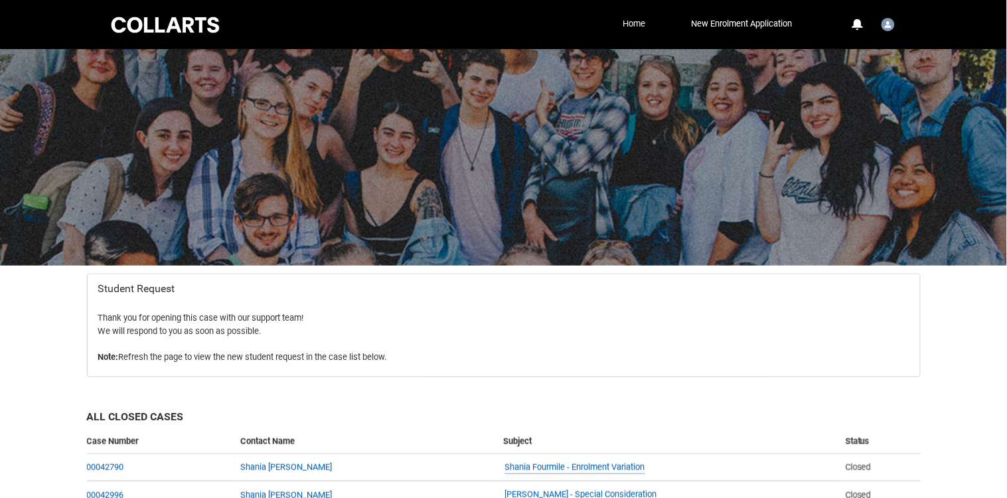
click at [631, 25] on link "Home" at bounding box center [634, 24] width 29 height 20
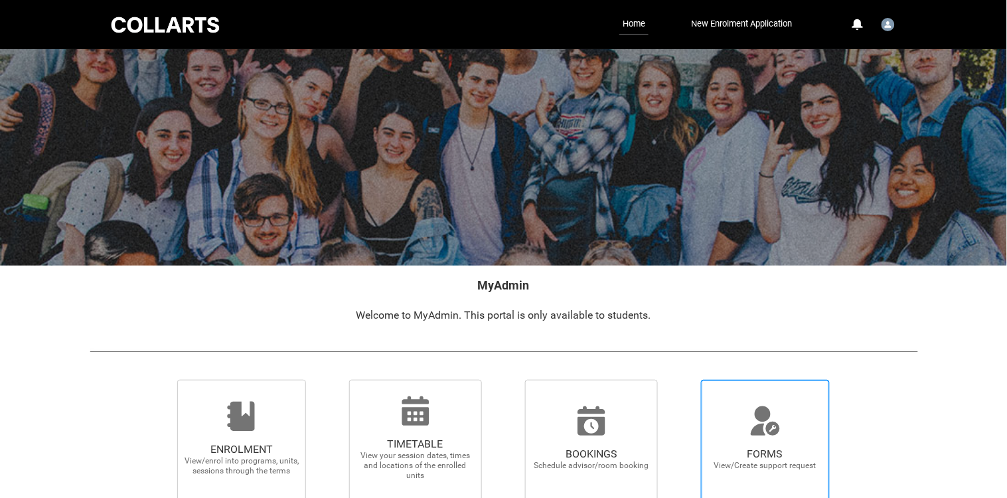
click at [786, 401] on span "FORMS View/Create support request" at bounding box center [765, 443] width 128 height 127
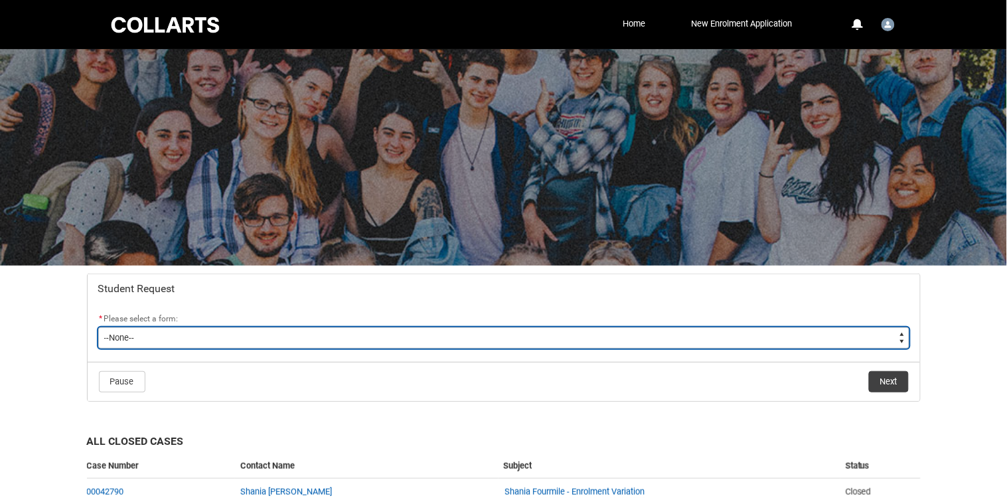
click at [602, 336] on select "--None-- Academic Transcript Application to Appeal Assignment Extension Change …" at bounding box center [503, 337] width 811 height 21
type lightning-select "Assignment_Extension_Choice"
click at [98, 327] on select "--None-- Academic Transcript Application to Appeal Assignment Extension Change …" at bounding box center [503, 337] width 811 height 21
select select "Assignment_Extension_Choice"
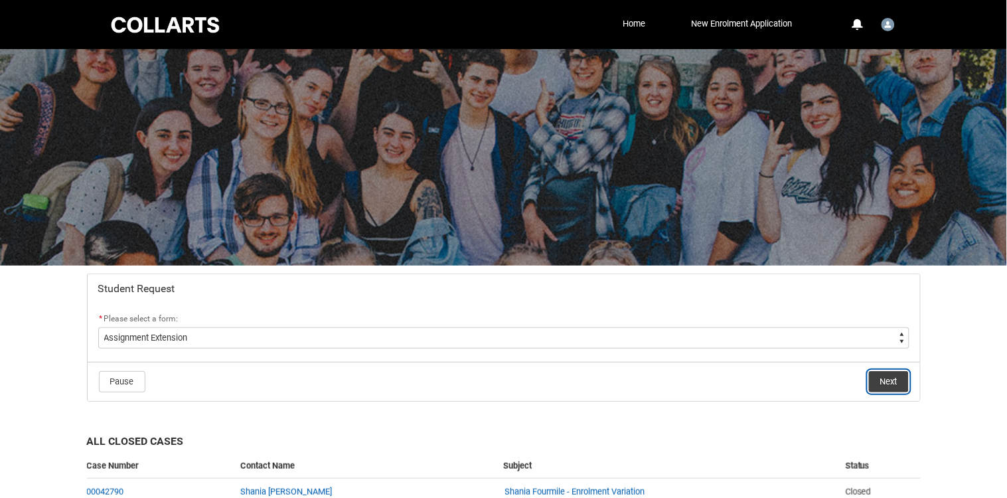
click at [890, 382] on button "Next" at bounding box center [889, 381] width 40 height 21
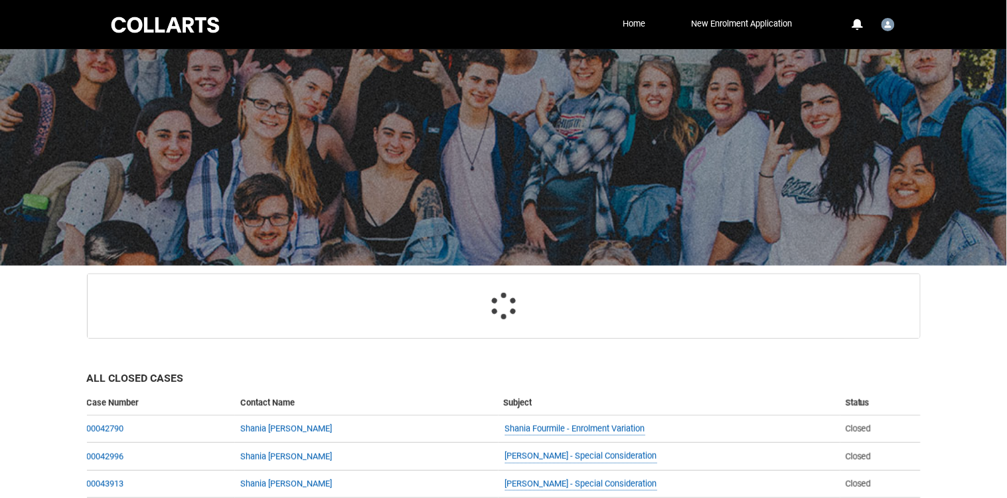
scroll to position [141, 0]
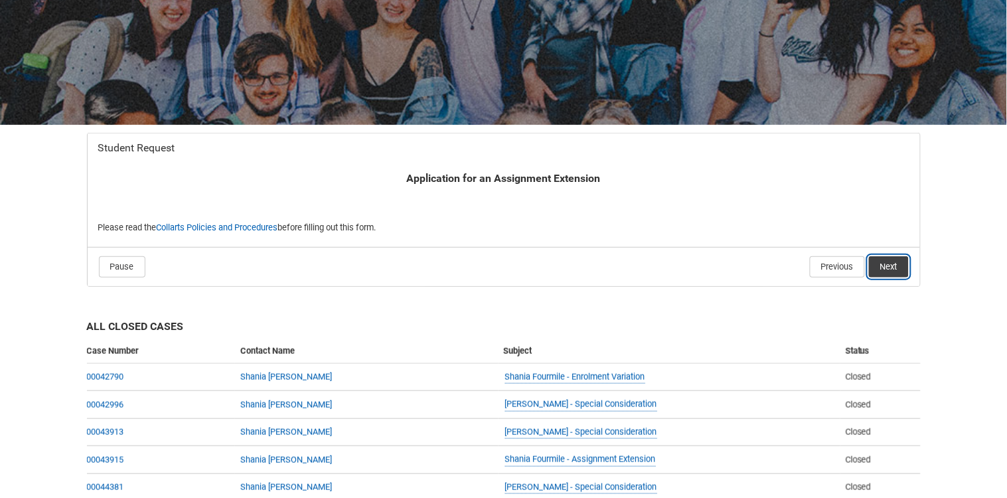
click at [894, 261] on button "Next" at bounding box center [889, 266] width 40 height 21
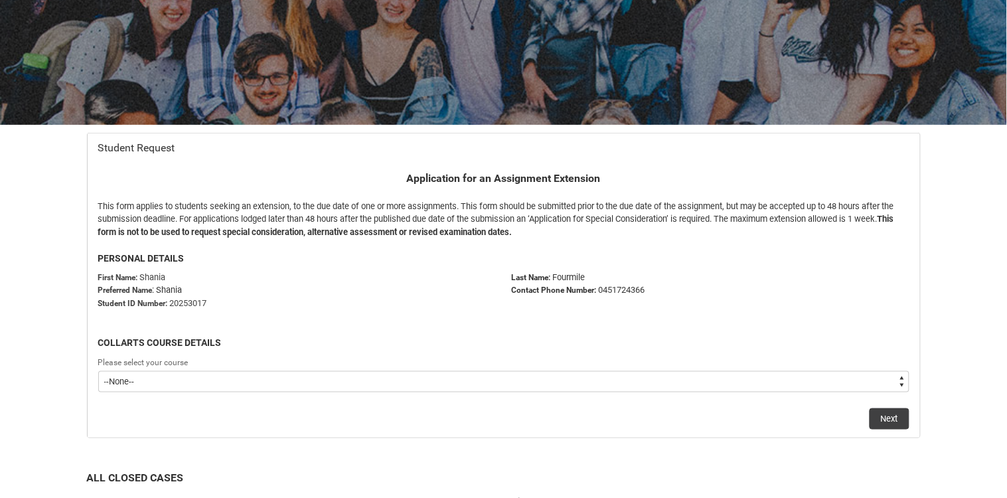
click at [544, 376] on select "--None-- Diploma of Fashion Marketing V2" at bounding box center [503, 381] width 811 height 21
type lightning-select "recordPicklist_ProgramEnrollment.a0jOZ000004XoWnYAK"
click at [98, 371] on select "--None-- Diploma of Fashion Marketing V2" at bounding box center [503, 381] width 811 height 21
select select "recordPicklist_ProgramEnrollment.a0jOZ000004XoWnYAK"
click at [876, 417] on button "Next" at bounding box center [890, 418] width 40 height 21
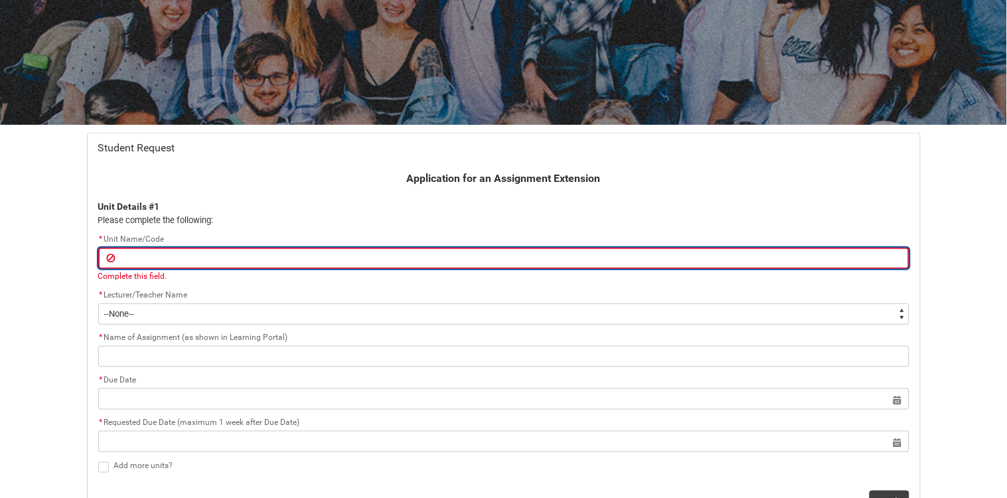
type lightning-primitive-input-simple "C"
type input "C"
type lightning-primitive-input-simple "Ci"
type input "Ci"
type lightning-primitive-input-simple "Cir"
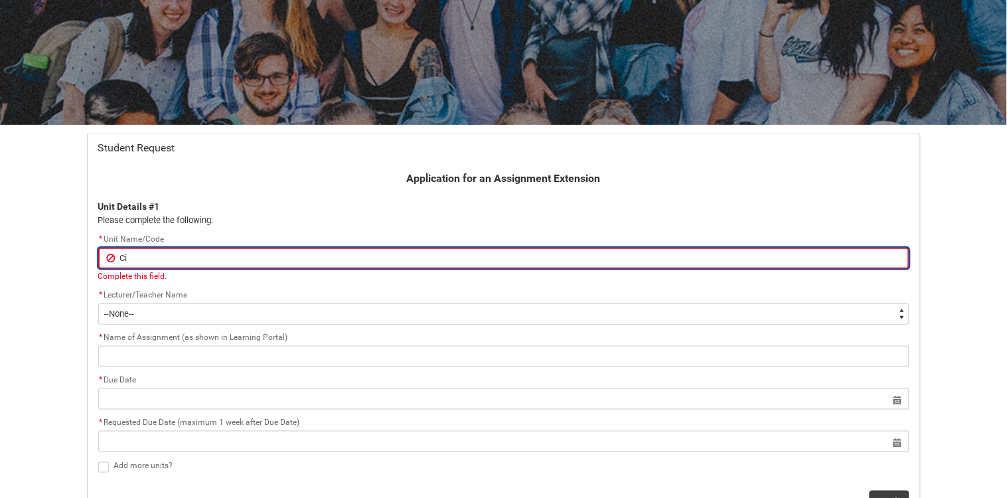
type input "Cir"
type lightning-primitive-input-simple "Circ"
type input "Circ"
type lightning-primitive-input-simple "Circu"
type input "Circu"
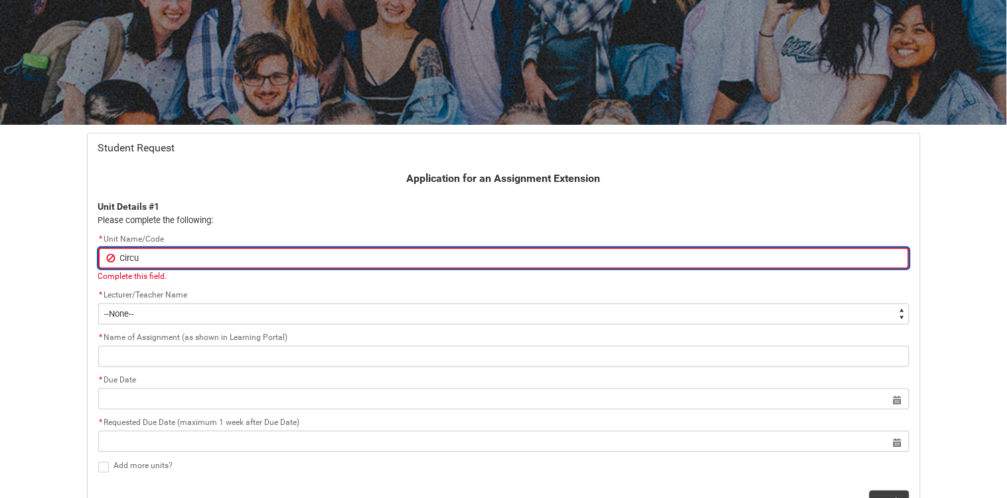
type lightning-primitive-input-simple "Circul"
type input "Circul"
type lightning-primitive-input-simple "Circula"
type input "Circula"
type lightning-primitive-input-simple "Circular"
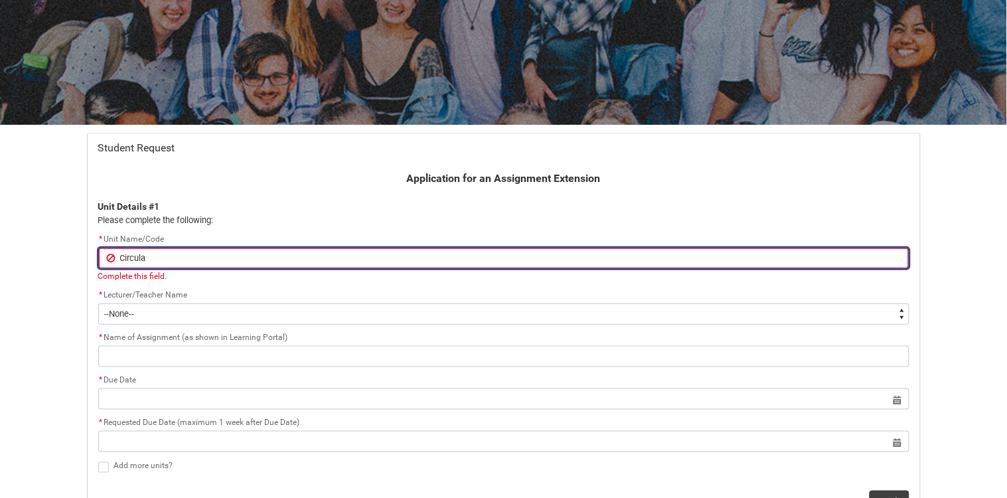
type input "Circular"
type lightning-primitive-input-simple "Circular"
type input "Circular"
type lightning-primitive-input-simple "Circular b"
type input "Circular b"
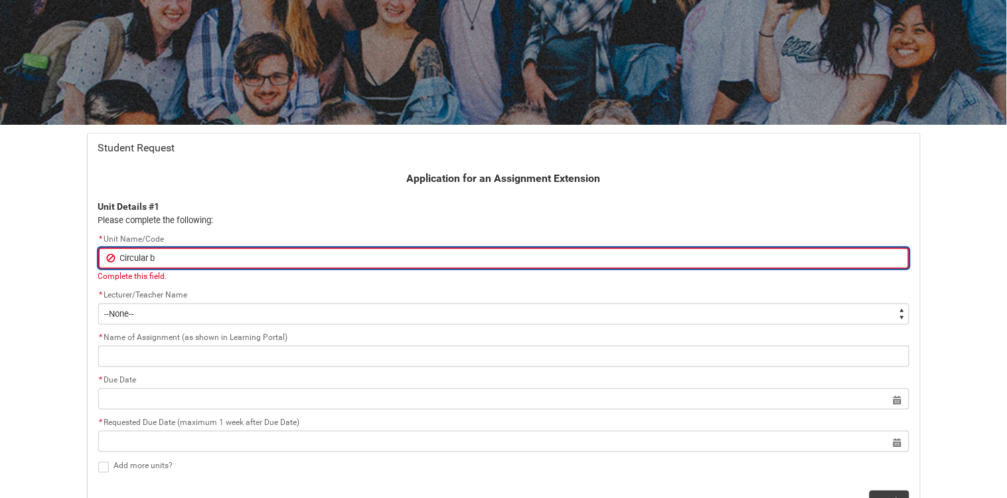
type lightning-primitive-input-simple "Circular bu"
type input "Circular bu"
type lightning-primitive-input-simple "Circular bus"
type input "Circular bus"
type lightning-primitive-input-simple "Circular busi"
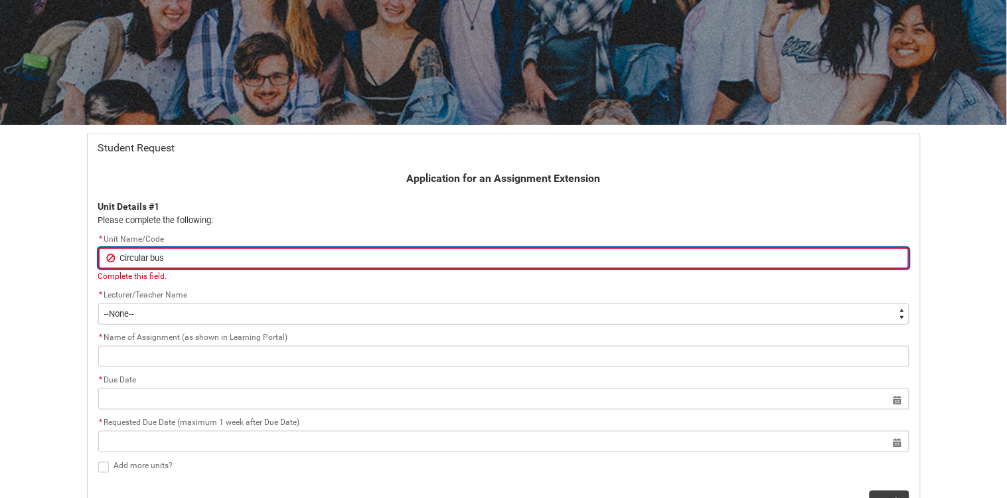
type input "Circular busi"
type lightning-primitive-input-simple "Circular busin"
type input "Circular busin"
type lightning-primitive-input-simple "Circular businn"
type input "Circular businn"
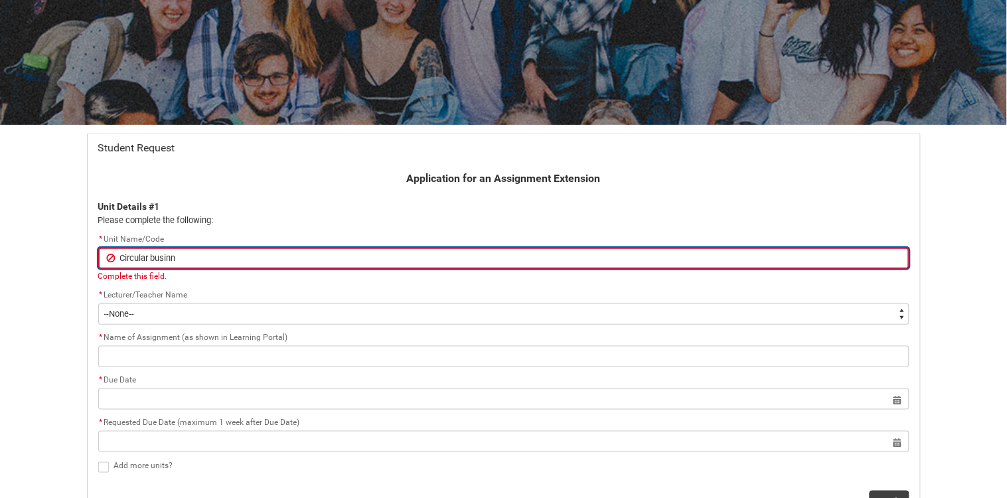
type lightning-primitive-input-simple "Circular businne"
type input "Circular businne"
type lightning-primitive-input-simple "Circular businnes"
type input "Circular businnes"
type lightning-primitive-input-simple "Circular businne"
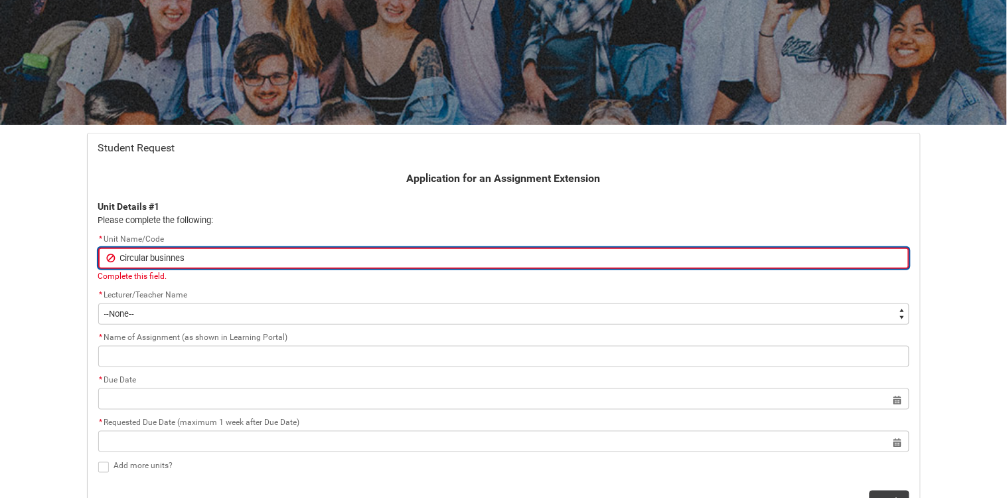
type input "Circular businne"
type lightning-primitive-input-simple "Circular businn"
type input "Circular businn"
type lightning-primitive-input-simple "Circular busin"
type input "Circular busin"
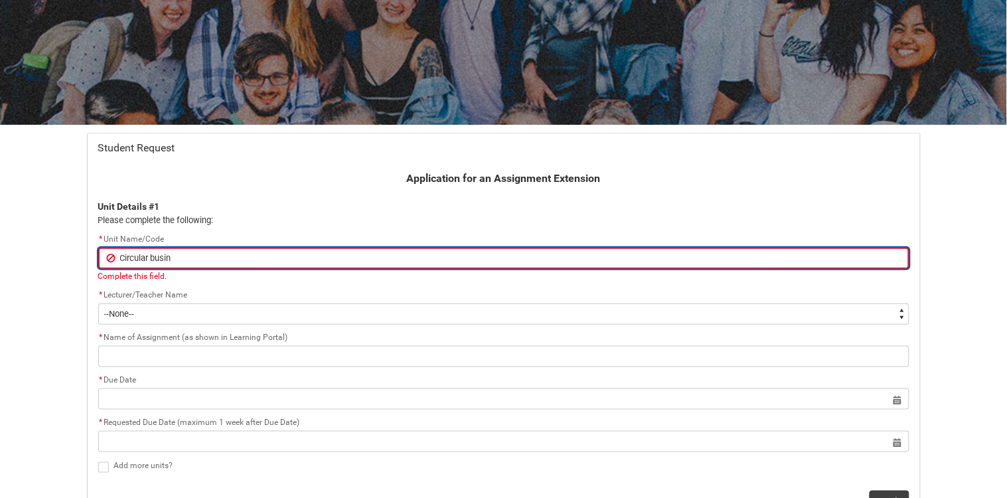
type lightning-primitive-input-simple "Circular busine"
type input "Circular busine"
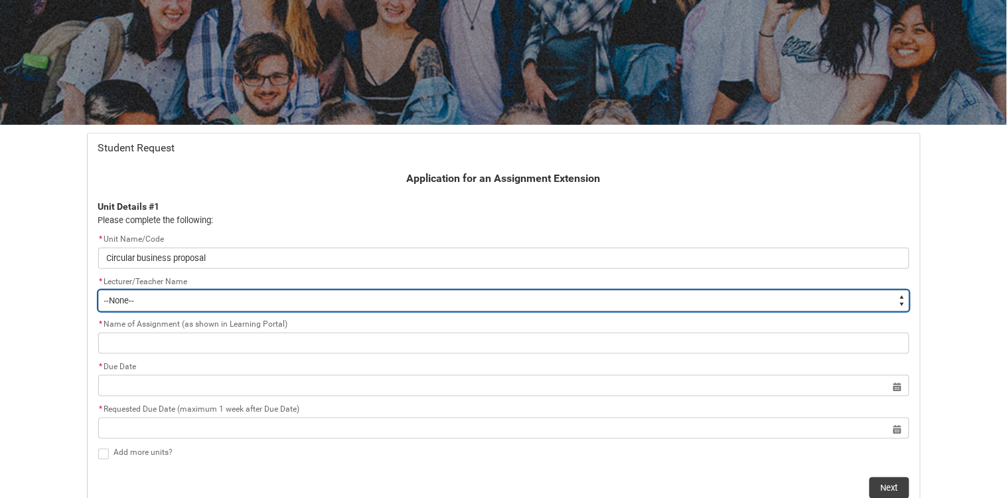
click at [212, 298] on select "--None-- [PERSON_NAME] [PERSON_NAME] [PERSON_NAME] [PERSON_NAME] [PERSON_NAME] …" at bounding box center [503, 300] width 811 height 21
click at [98, 290] on select "--None-- [PERSON_NAME] [PERSON_NAME] [PERSON_NAME] [PERSON_NAME] [PERSON_NAME] …" at bounding box center [503, 300] width 811 height 21
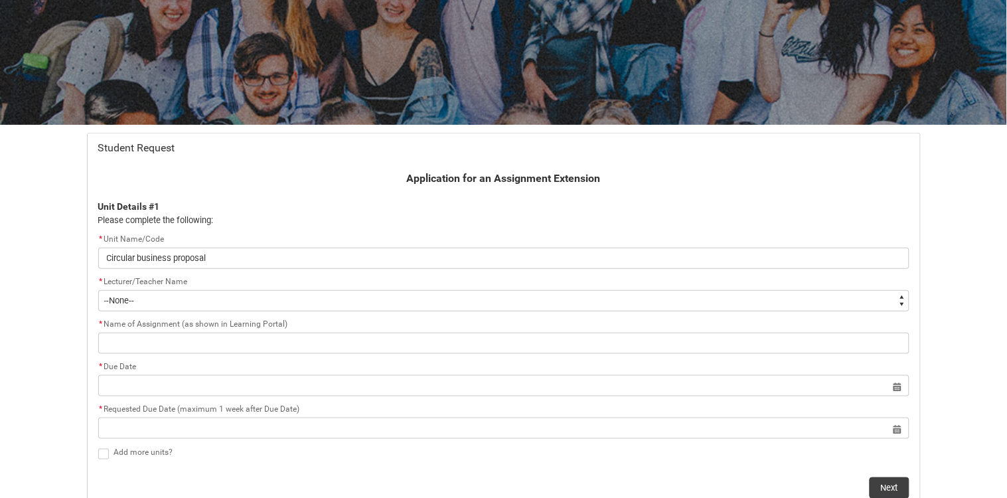
click at [485, 218] on p "Please complete the following:" at bounding box center [503, 220] width 811 height 13
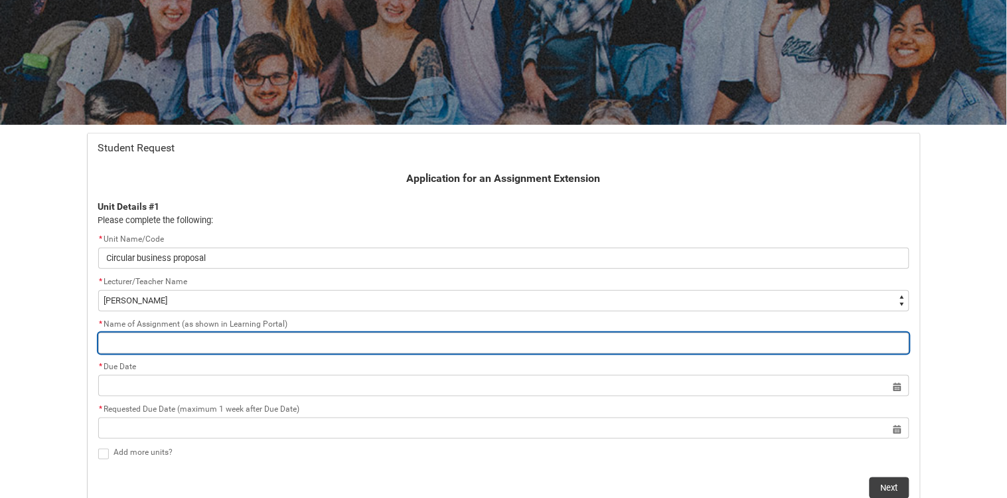
click at [572, 350] on input "Redu_Student_Request flow" at bounding box center [503, 343] width 811 height 21
paste input "Green Fashion Supply Chain Management Proposal"
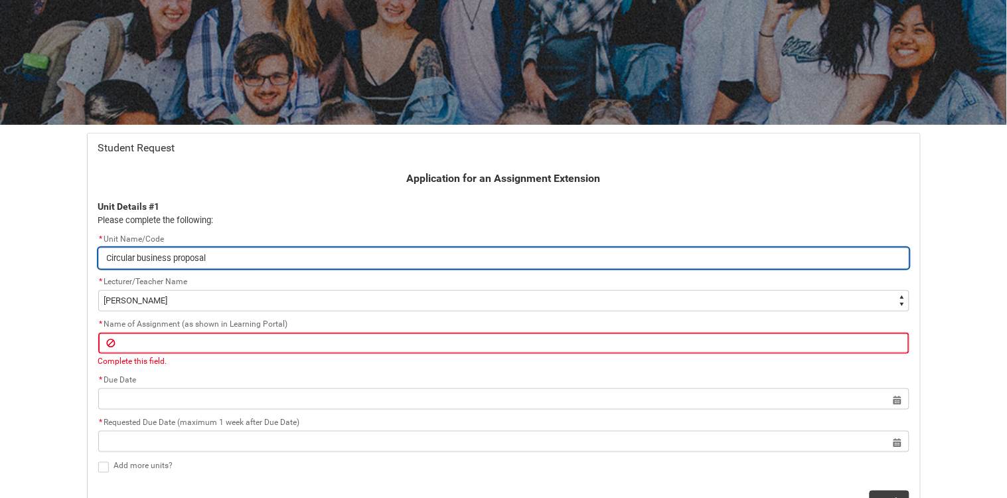
drag, startPoint x: 218, startPoint y: 256, endPoint x: 75, endPoint y: 247, distance: 143.7
click at [75, 247] on div "Skip to Main Content Collarts Education Community Home New Enrolment Applicatio…" at bounding box center [503, 340] width 1007 height 962
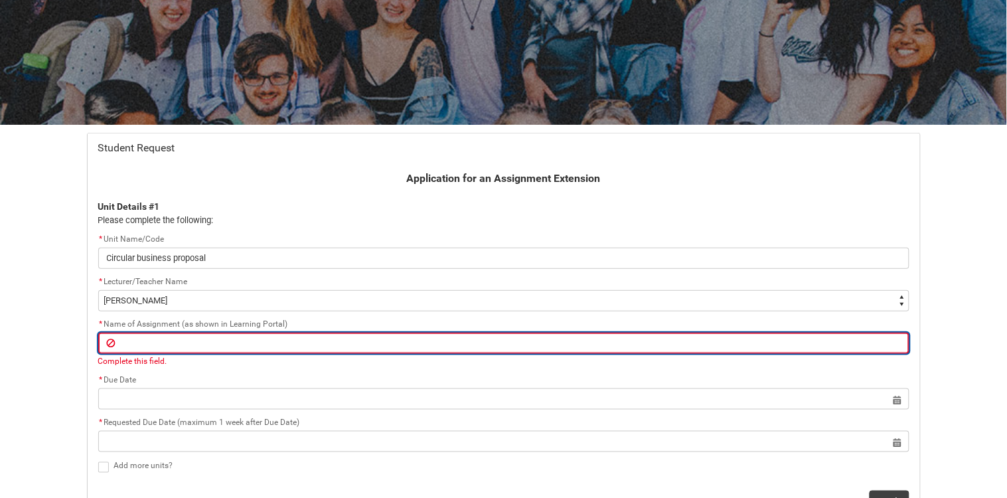
click at [153, 338] on input "Redu_Student_Request flow" at bounding box center [503, 343] width 811 height 21
paste input "Circular business proposal"
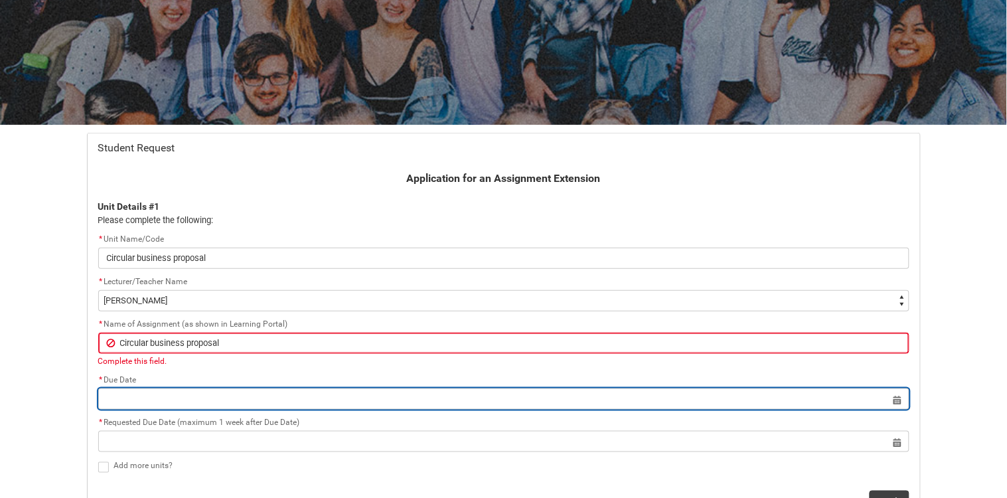
click at [897, 404] on lightning-datepicker "Select a date for Format: [DATE]" at bounding box center [503, 399] width 811 height 10
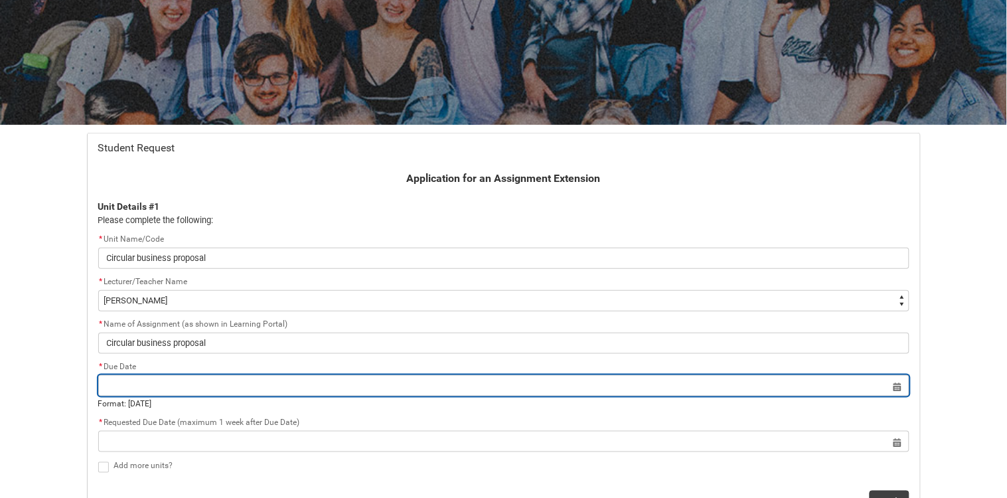
click at [898, 388] on input "Redu_Student_Request flow" at bounding box center [503, 385] width 811 height 21
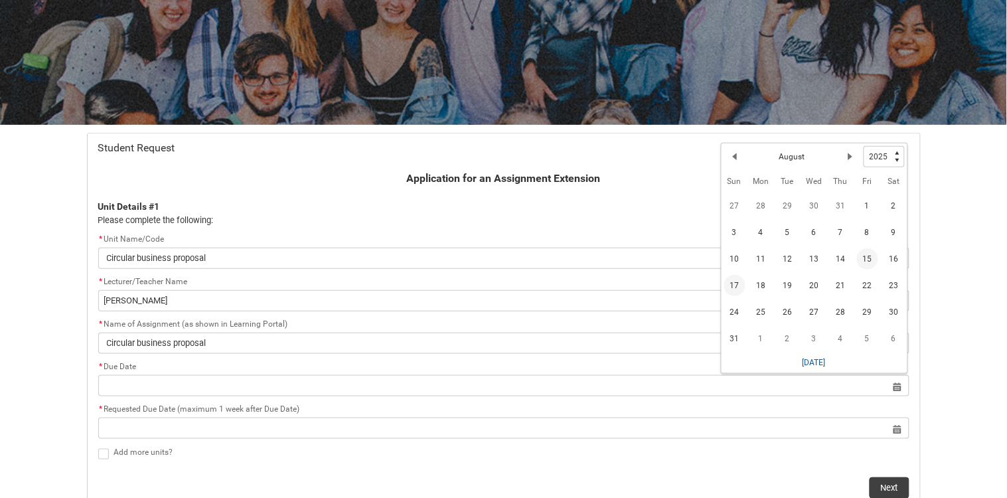
click at [734, 282] on span "17" at bounding box center [734, 285] width 21 height 21
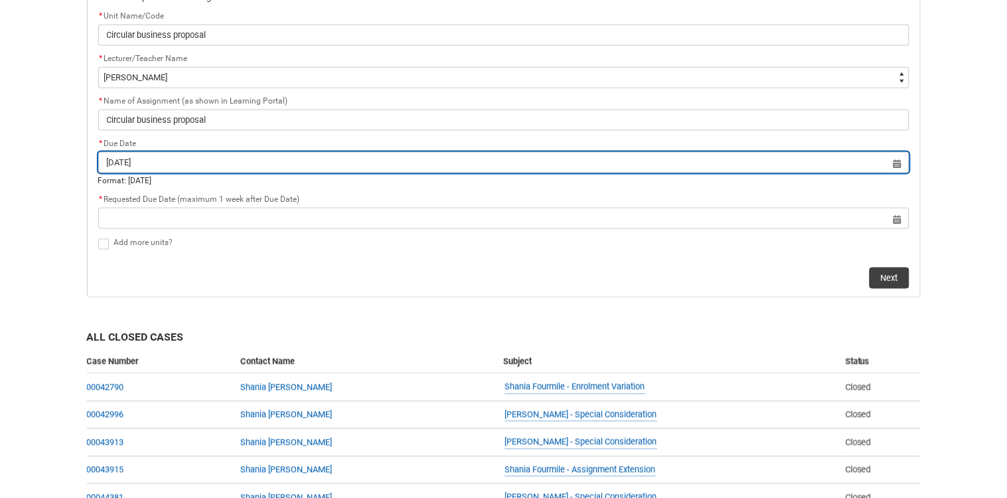
scroll to position [367, 0]
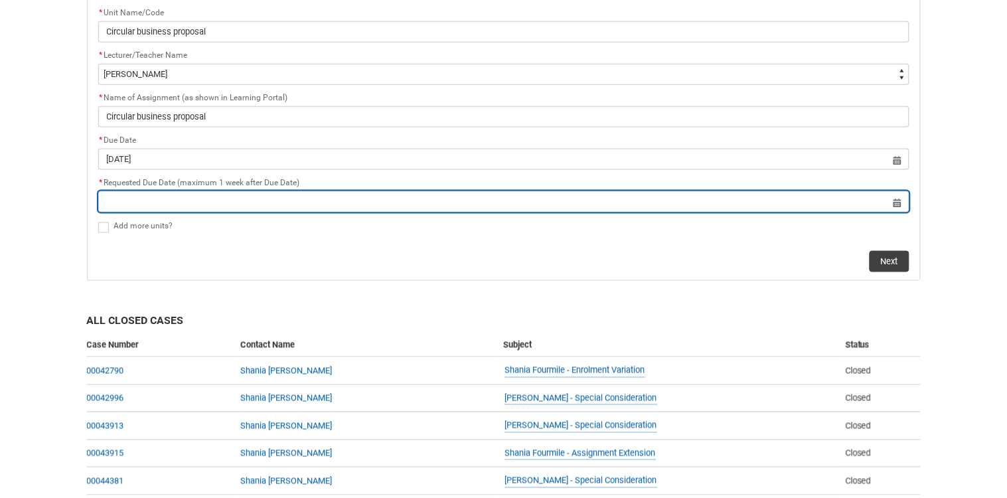
click at [772, 197] on input "Redu_Student_Request flow" at bounding box center [503, 201] width 811 height 21
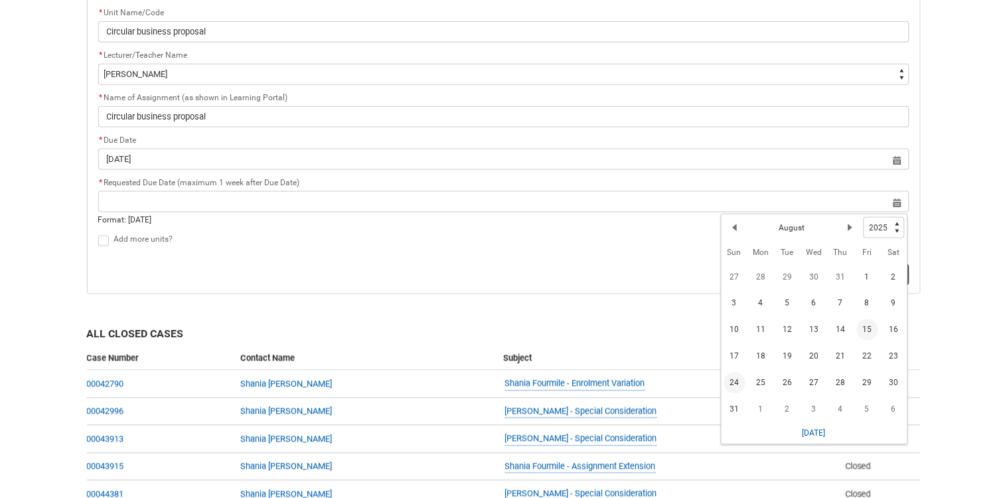
click at [733, 384] on span "24" at bounding box center [734, 383] width 21 height 21
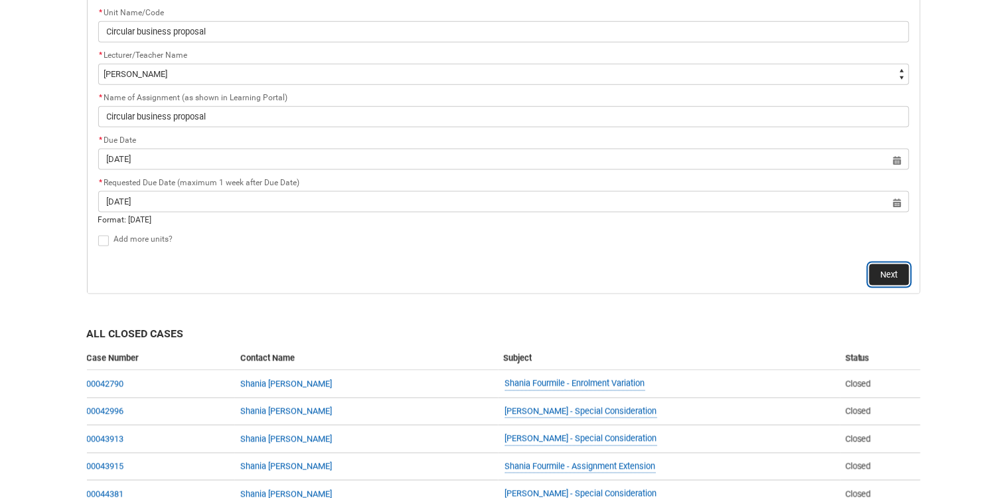
click at [885, 278] on button "Next" at bounding box center [890, 274] width 40 height 21
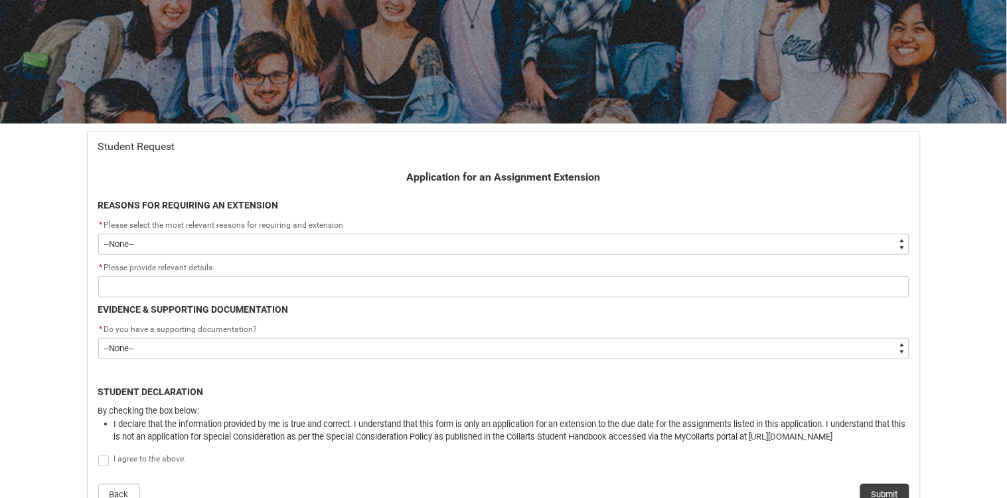
scroll to position [141, 0]
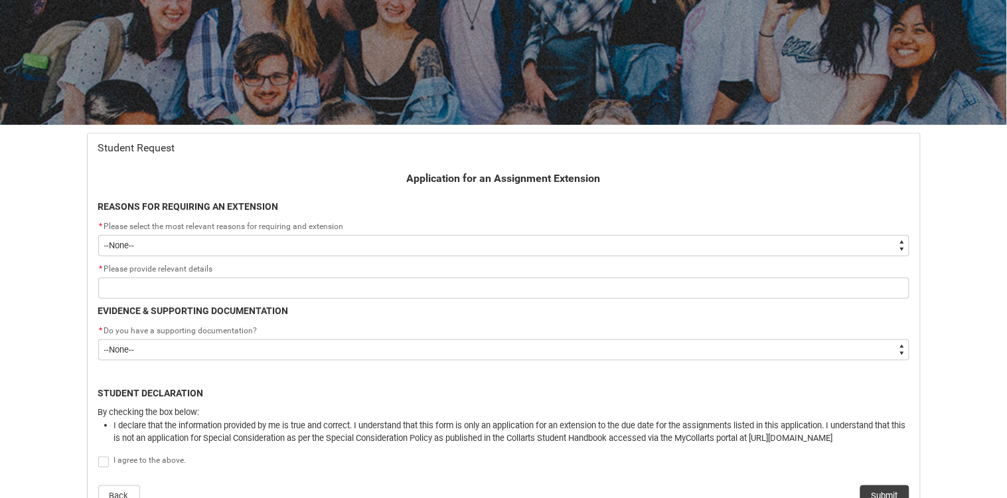
click at [548, 246] on select "--None-- Medical Reasons Work obligations Family obligations Academic Difficult…" at bounding box center [503, 245] width 811 height 21
click at [98, 235] on select "--None-- Medical Reasons Work obligations Family obligations Academic Difficult…" at bounding box center [503, 245] width 811 height 21
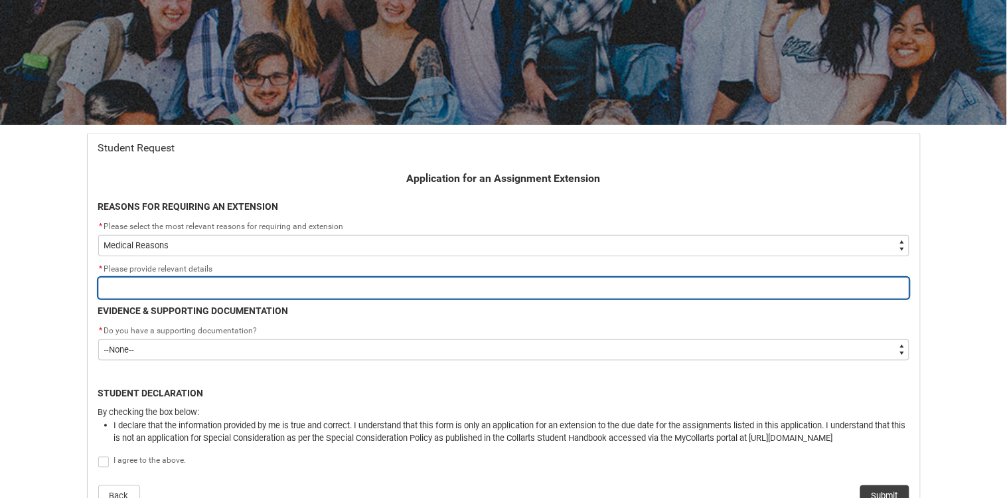
click at [493, 292] on input "Redu_Student_Request flow" at bounding box center [503, 288] width 811 height 21
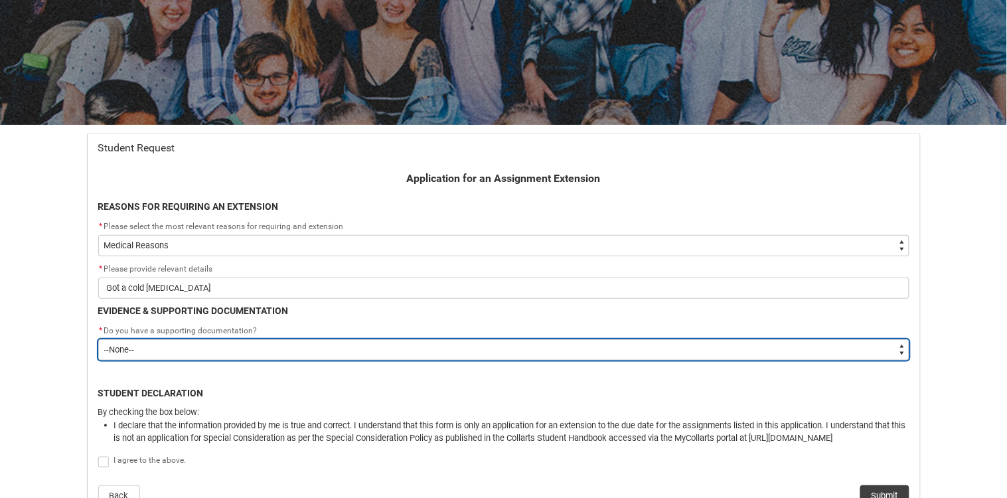
click at [529, 342] on select "--None-- Yes No" at bounding box center [503, 349] width 811 height 21
click at [98, 339] on select "--None-- Yes No" at bounding box center [503, 349] width 811 height 21
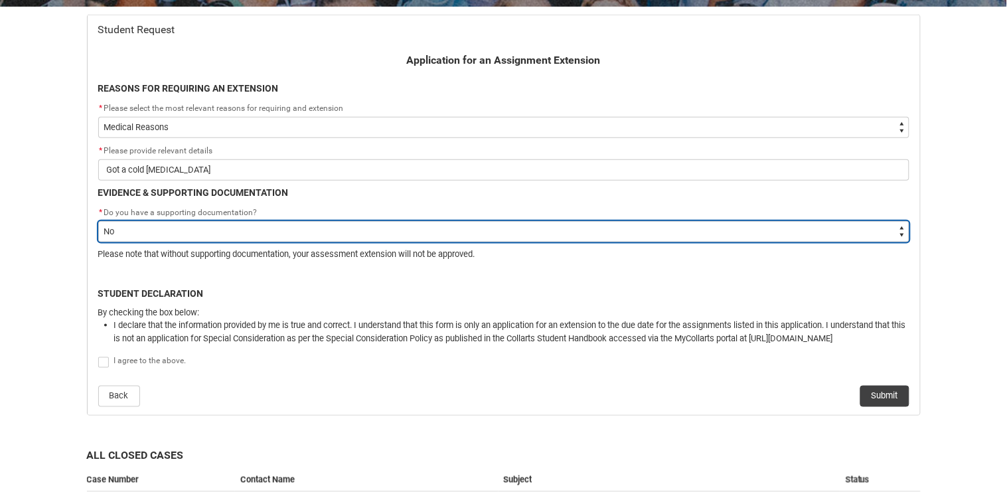
scroll to position [268, 0]
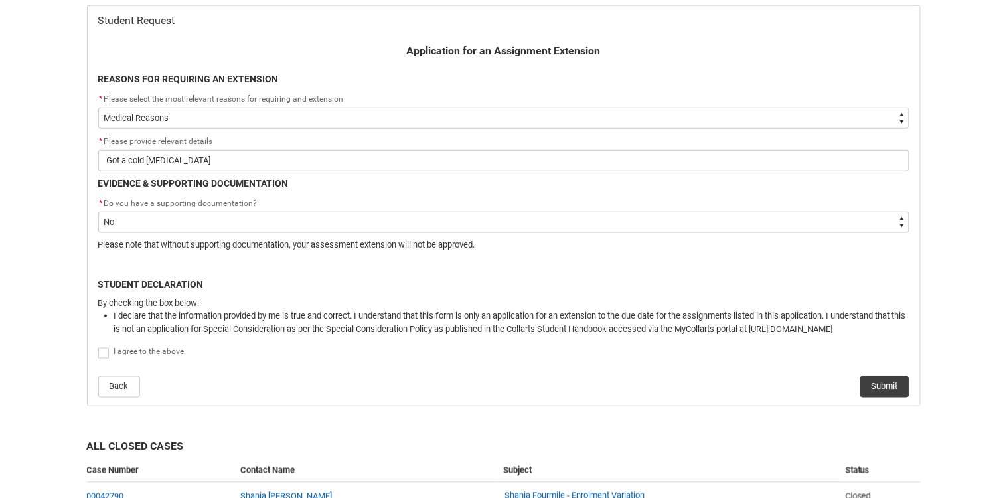
click at [104, 355] on span "Redu_Student_Request flow" at bounding box center [103, 353] width 11 height 11
click at [98, 346] on input "Redu_Student_Request flow" at bounding box center [98, 345] width 1 height 1
click at [881, 380] on button "Submit" at bounding box center [885, 386] width 49 height 21
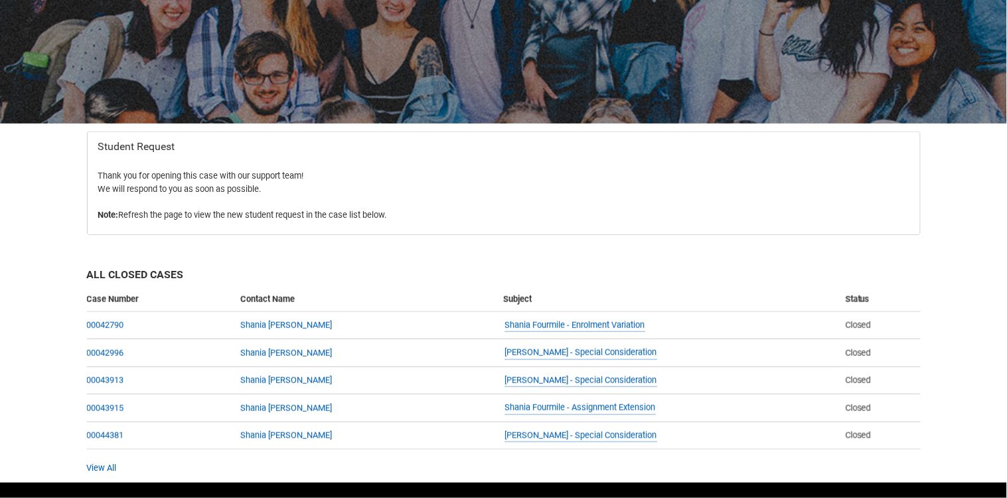
scroll to position [141, 0]
